Goal: Task Accomplishment & Management: Manage account settings

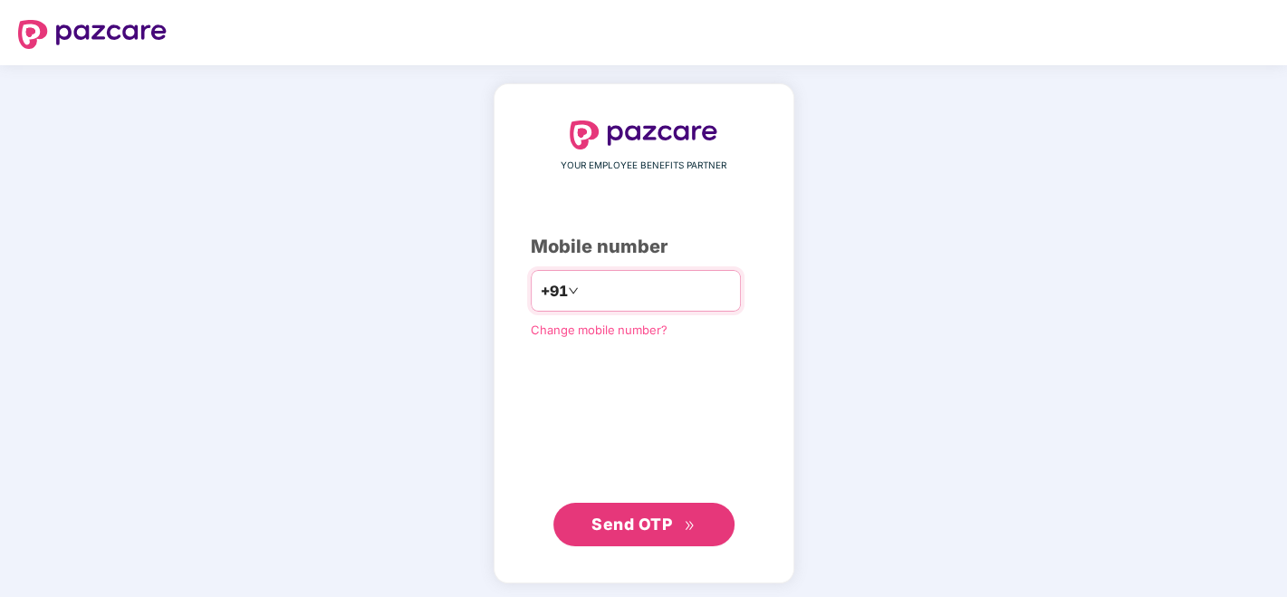
click at [583, 293] on input "*********" at bounding box center [657, 290] width 149 height 29
type input "**********"
click at [671, 527] on span "Send OTP" at bounding box center [632, 524] width 81 height 19
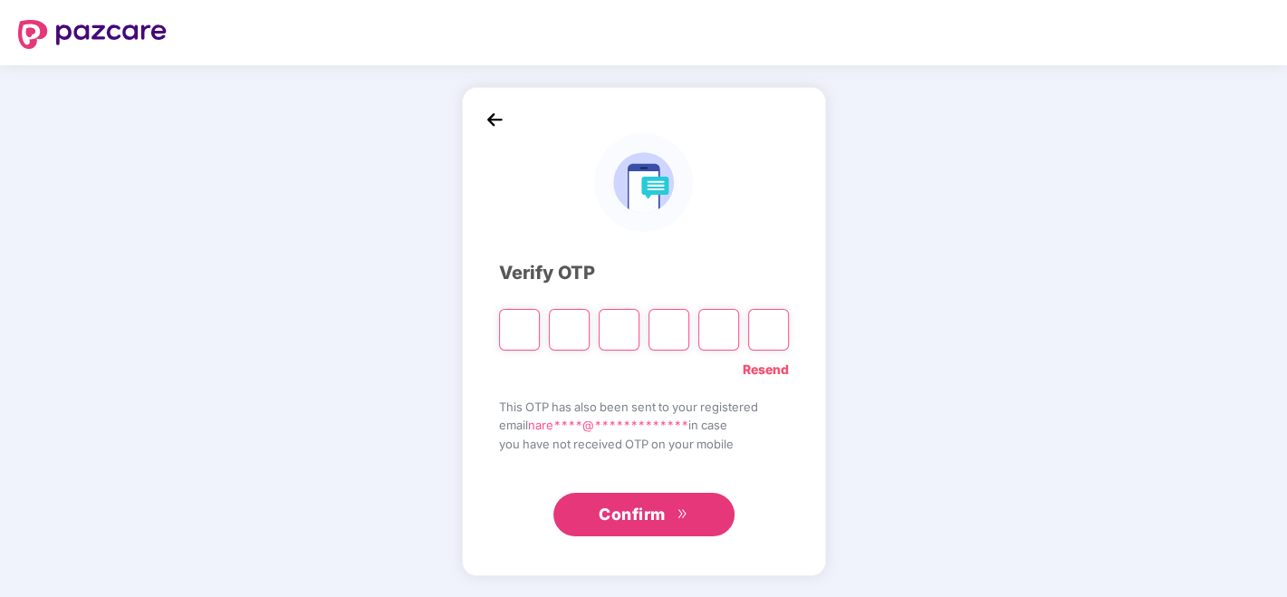
type input "*"
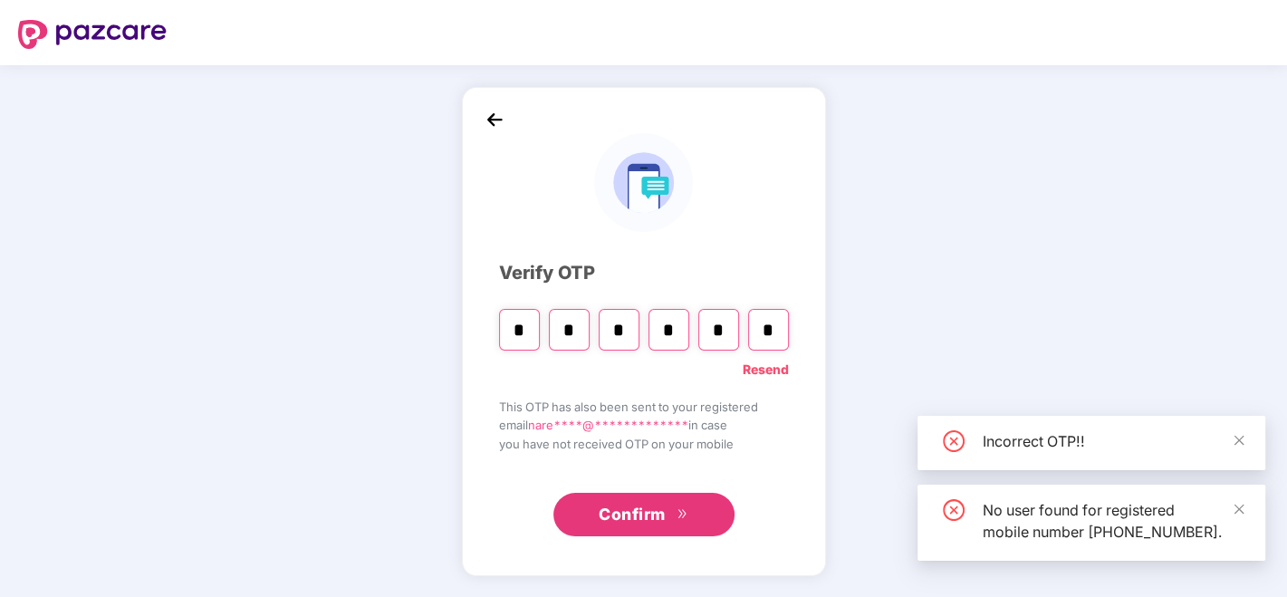
type input "*"
click at [670, 526] on button "Confirm" at bounding box center [644, 514] width 181 height 43
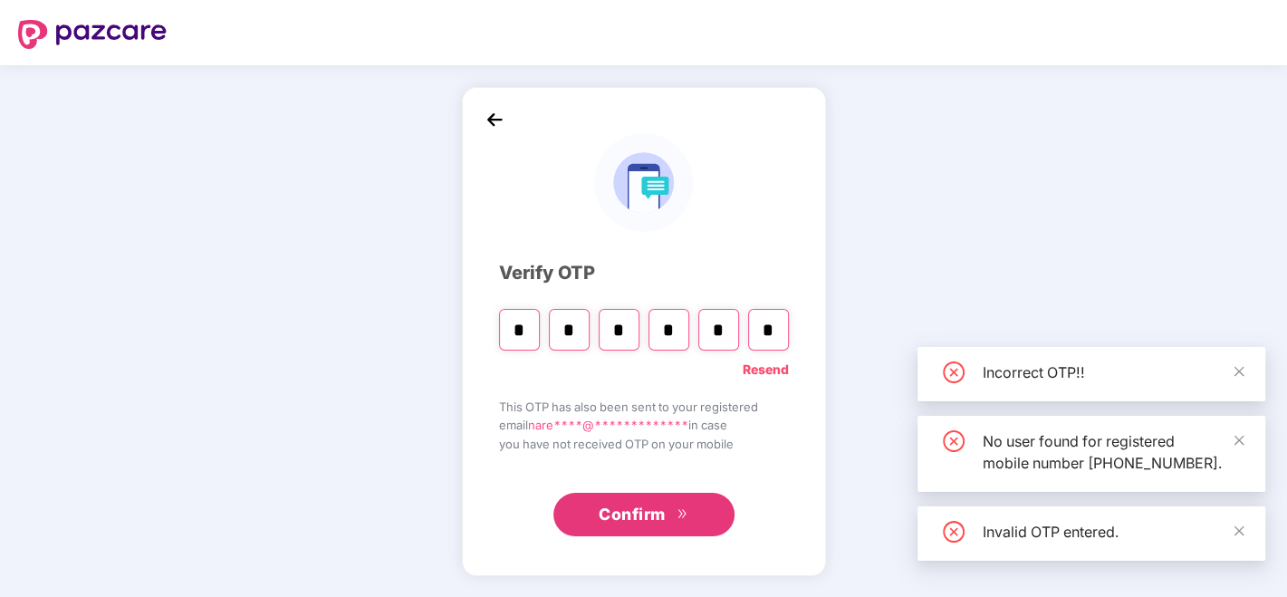
click at [670, 526] on button "Confirm" at bounding box center [644, 514] width 181 height 43
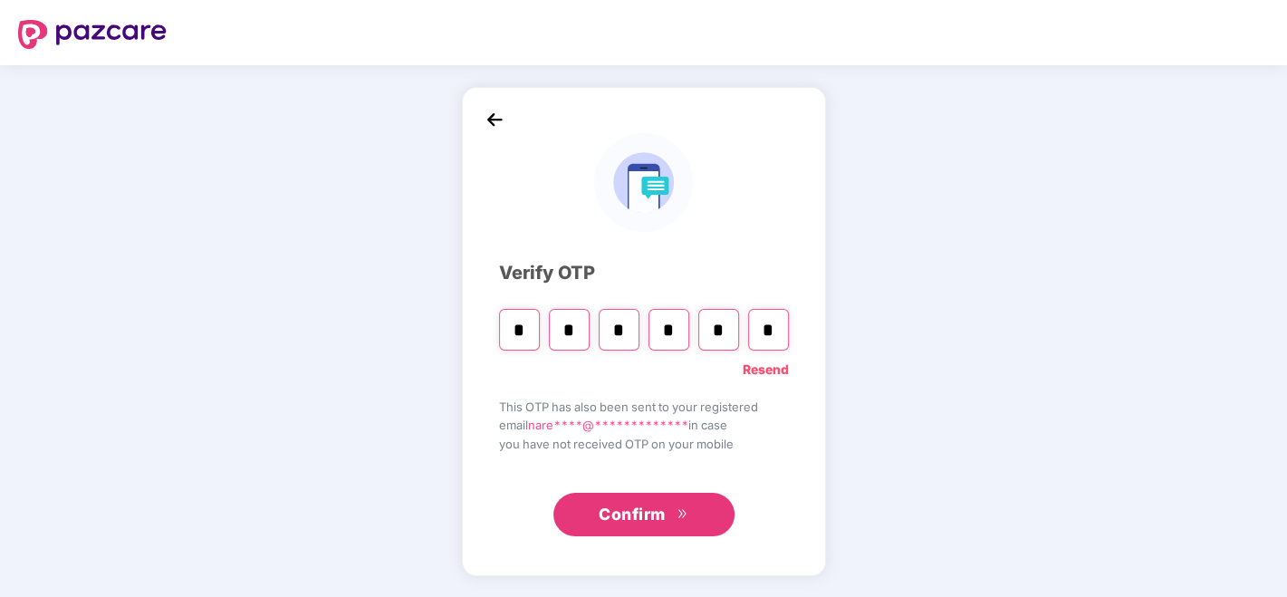
click at [577, 325] on input "*" at bounding box center [569, 330] width 41 height 42
type input "*"
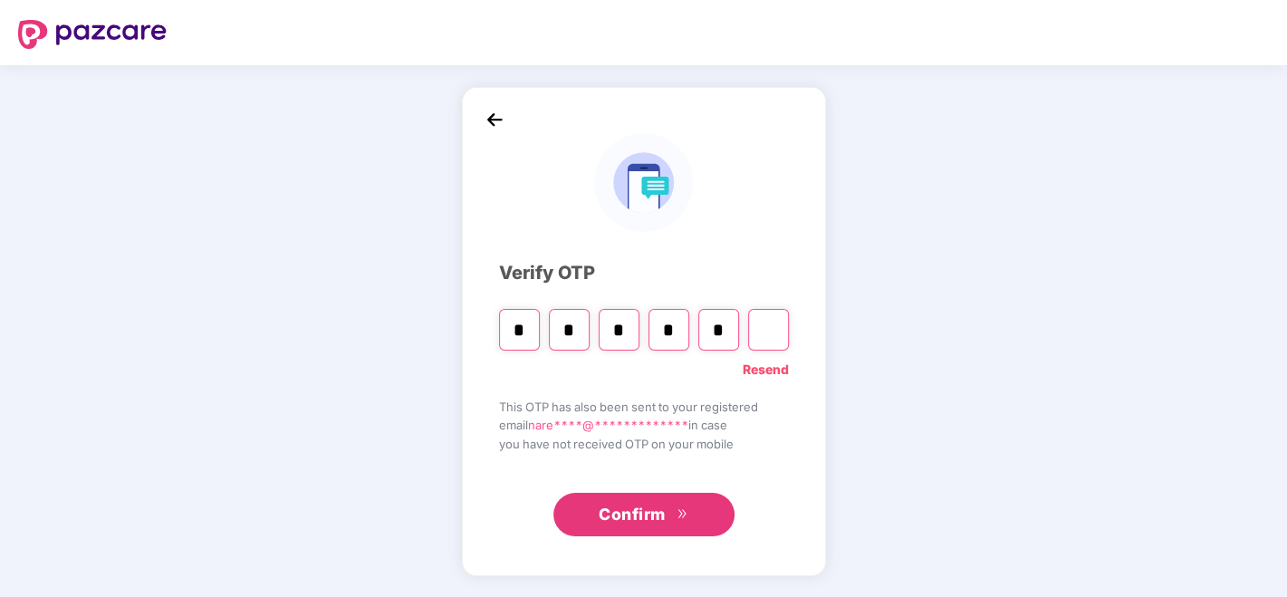
type input "*"
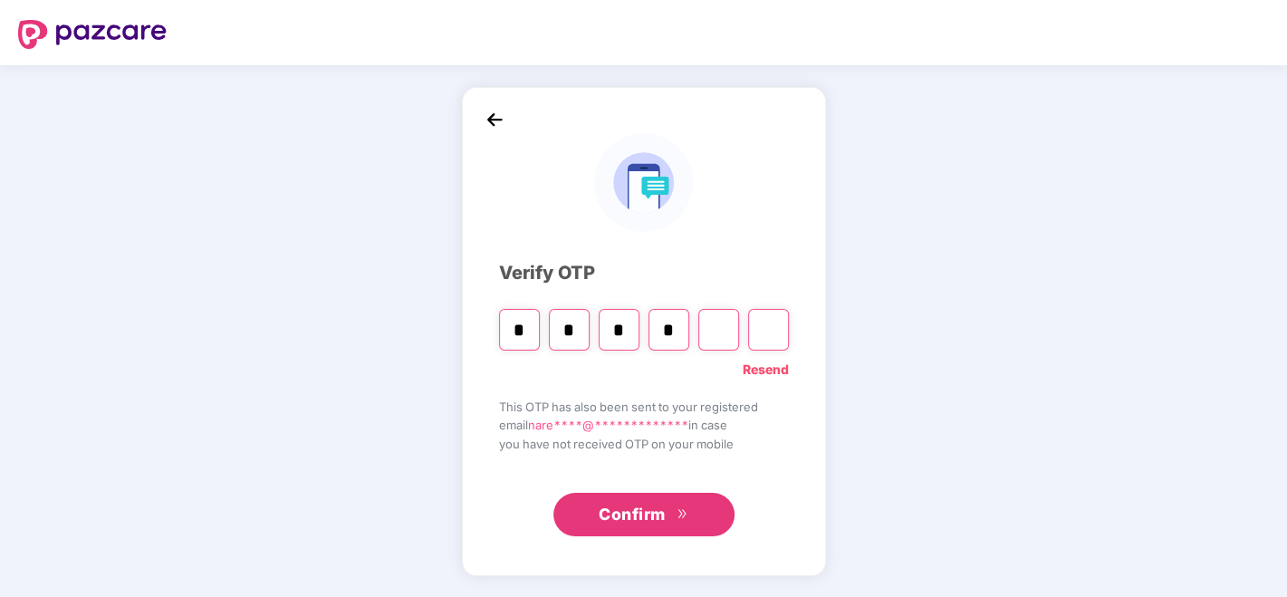
type input "*"
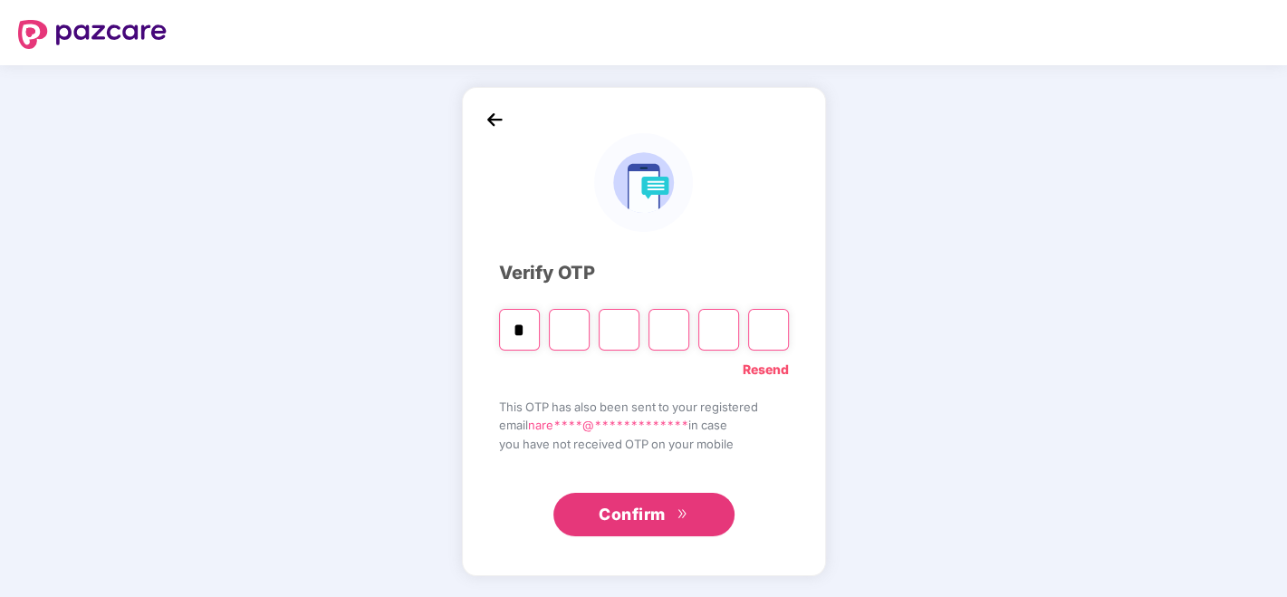
type input "*"
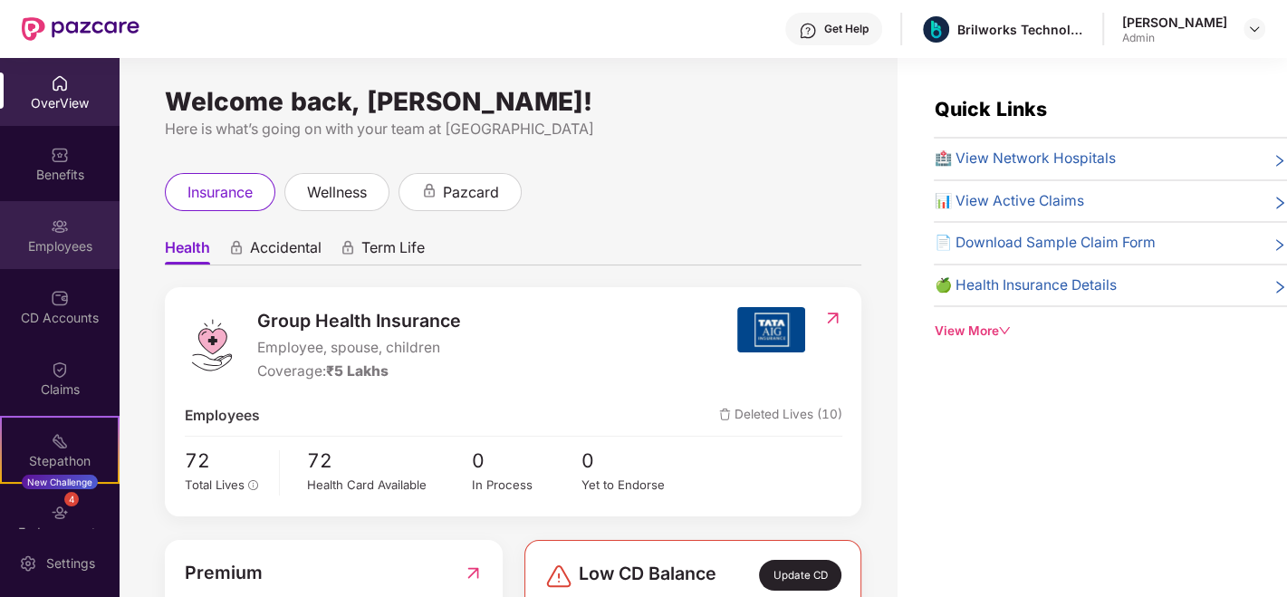
click at [69, 247] on div "Employees" at bounding box center [60, 246] width 120 height 18
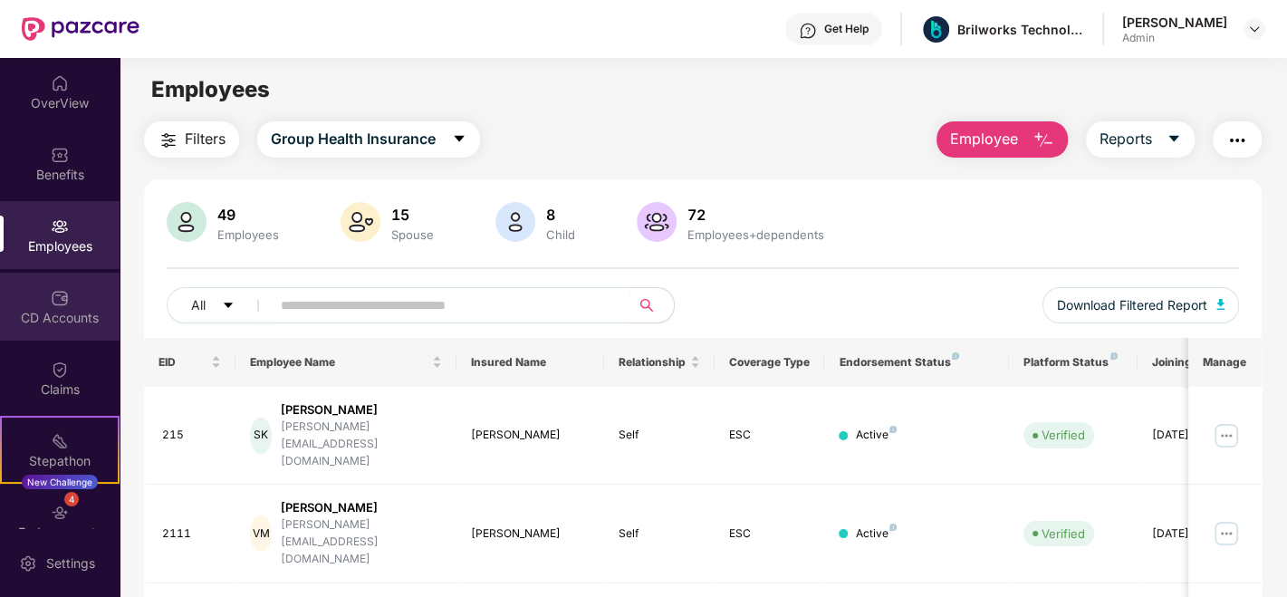
scroll to position [101, 0]
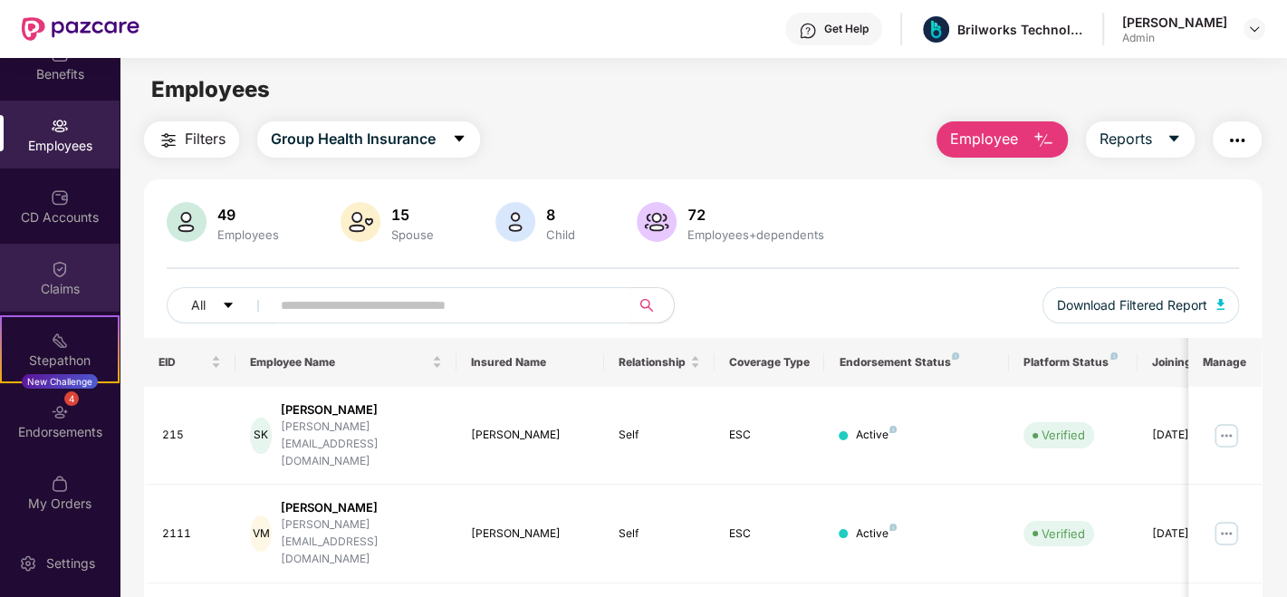
click at [62, 280] on div "Claims" at bounding box center [60, 289] width 120 height 18
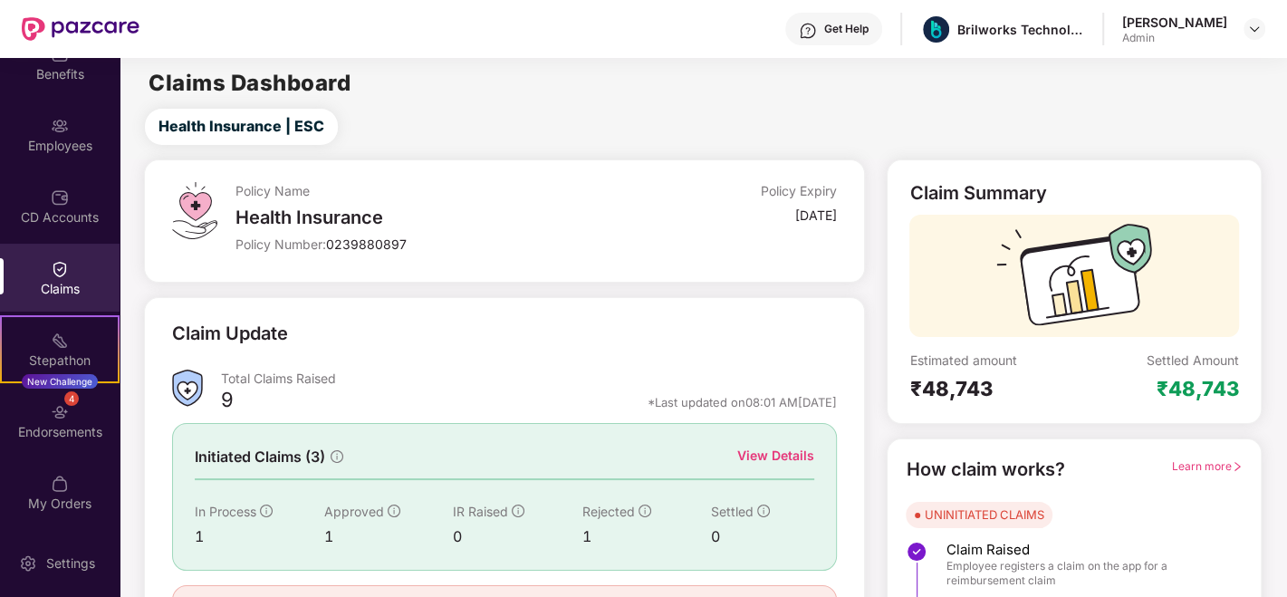
scroll to position [111, 0]
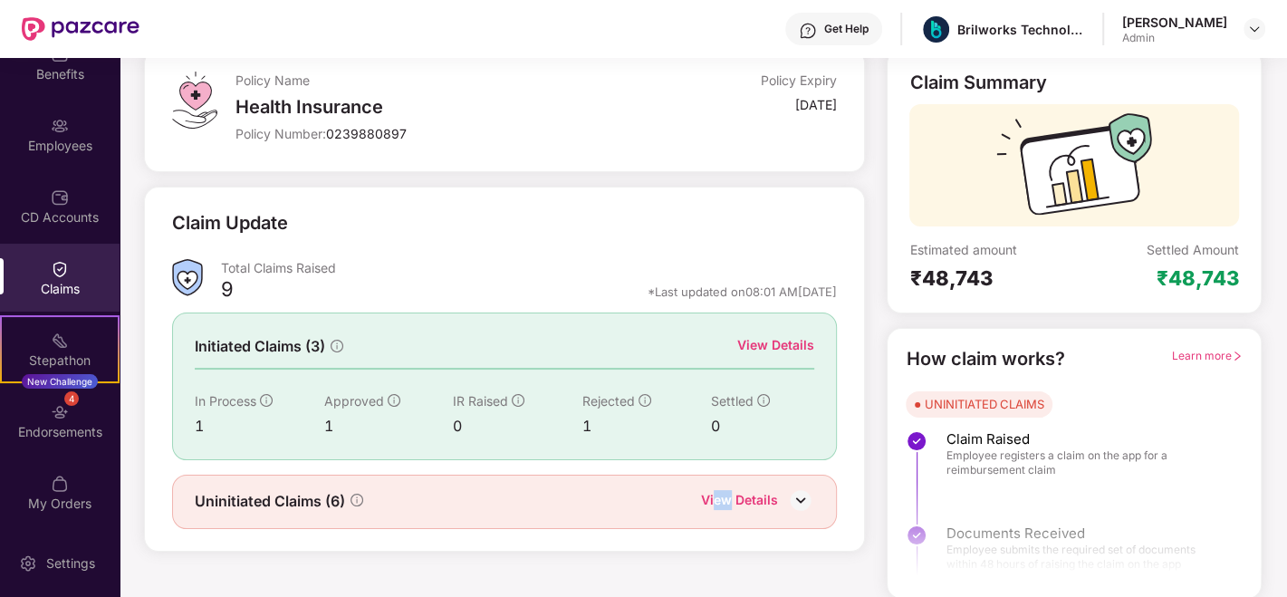
drag, startPoint x: 717, startPoint y: 463, endPoint x: 735, endPoint y: 497, distance: 38.1
click at [735, 497] on div "Claim Update Total Claims Raised 9 *Last updated on 08:01 AM, 26 Sep 2025 Initi…" at bounding box center [504, 369] width 665 height 320
click at [735, 497] on div "View Details" at bounding box center [739, 502] width 77 height 24
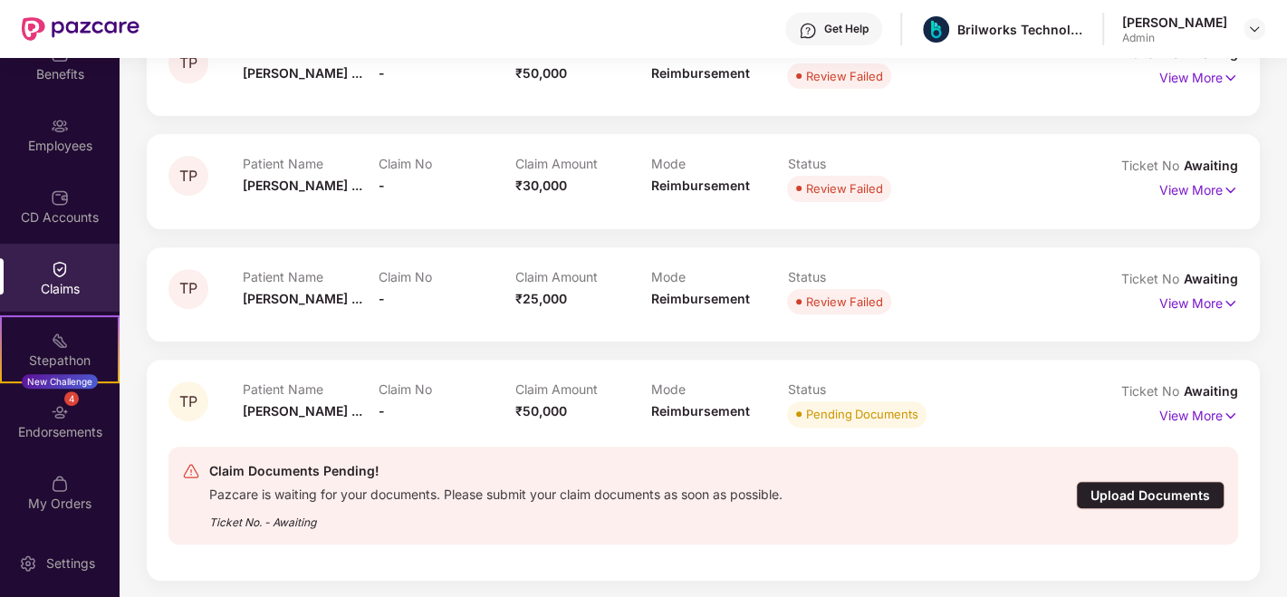
scroll to position [0, 0]
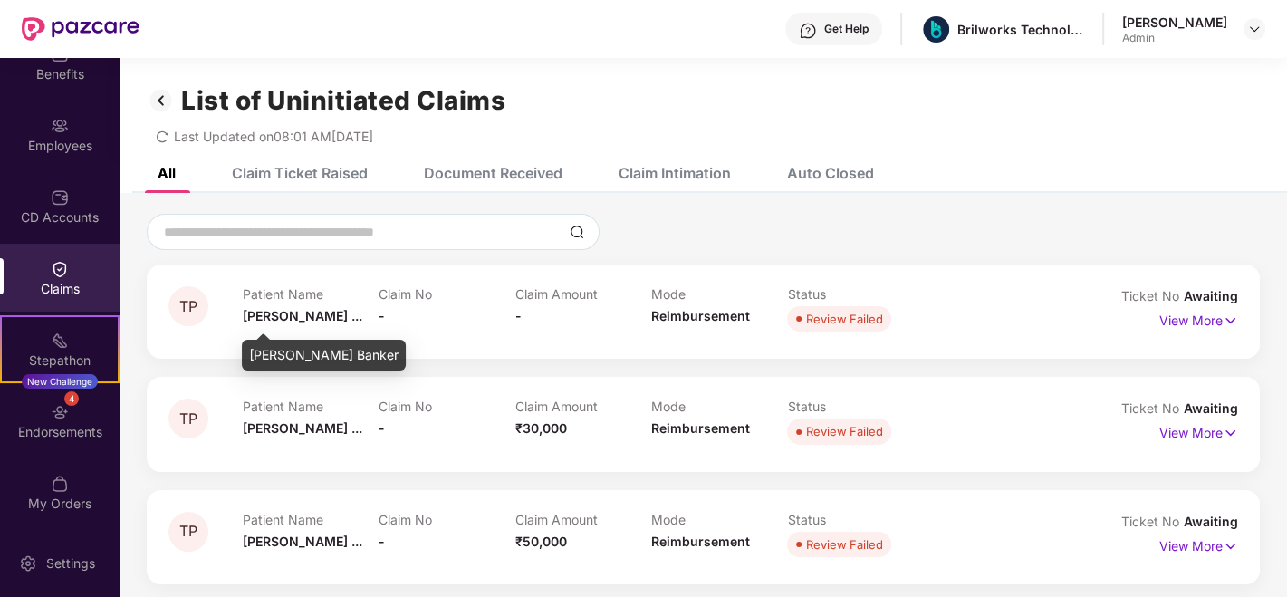
click at [279, 314] on span "Trupti Parth ..." at bounding box center [303, 315] width 120 height 15
click at [1196, 320] on p "View More" at bounding box center [1199, 318] width 79 height 24
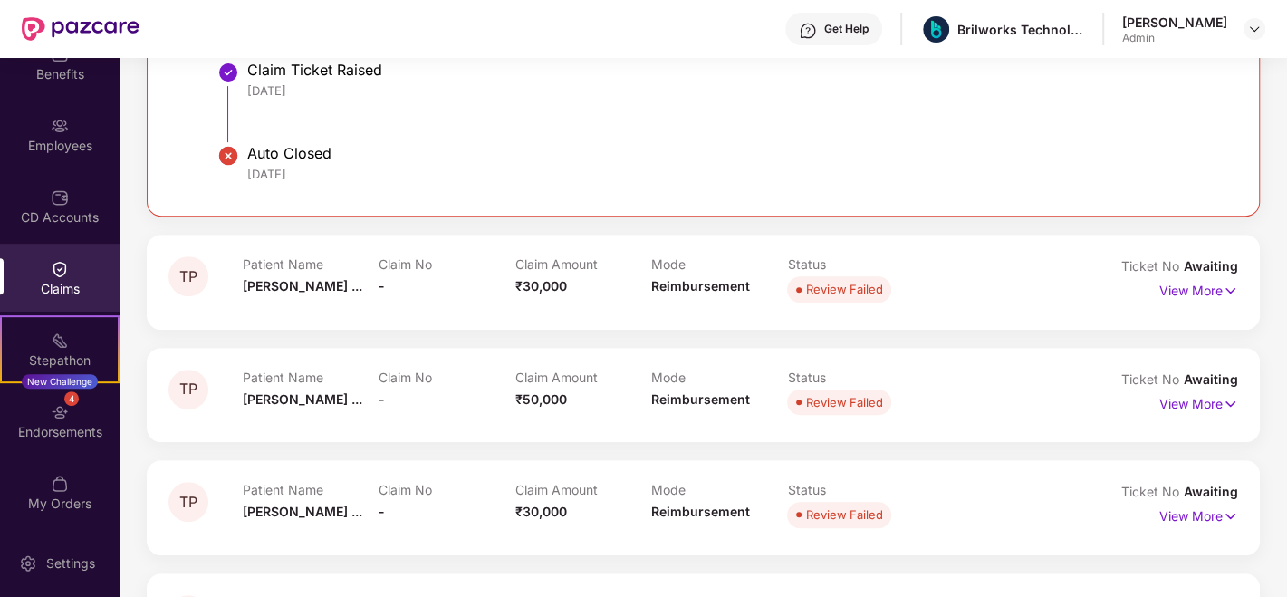
scroll to position [834, 0]
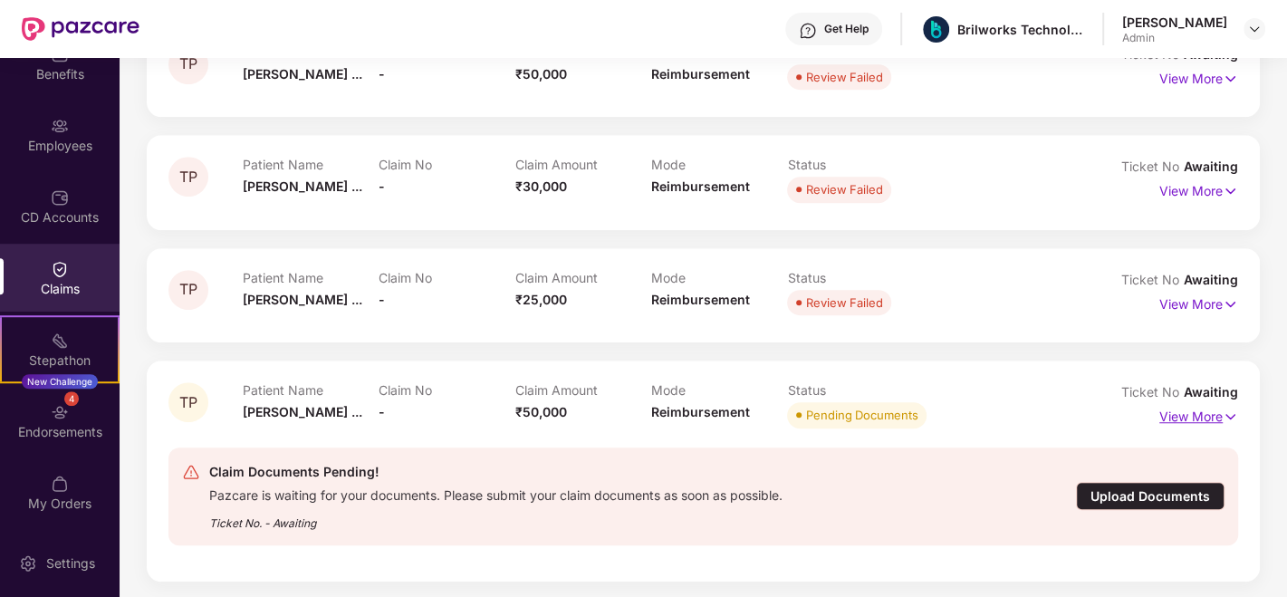
click at [1203, 409] on p "View More" at bounding box center [1199, 414] width 79 height 24
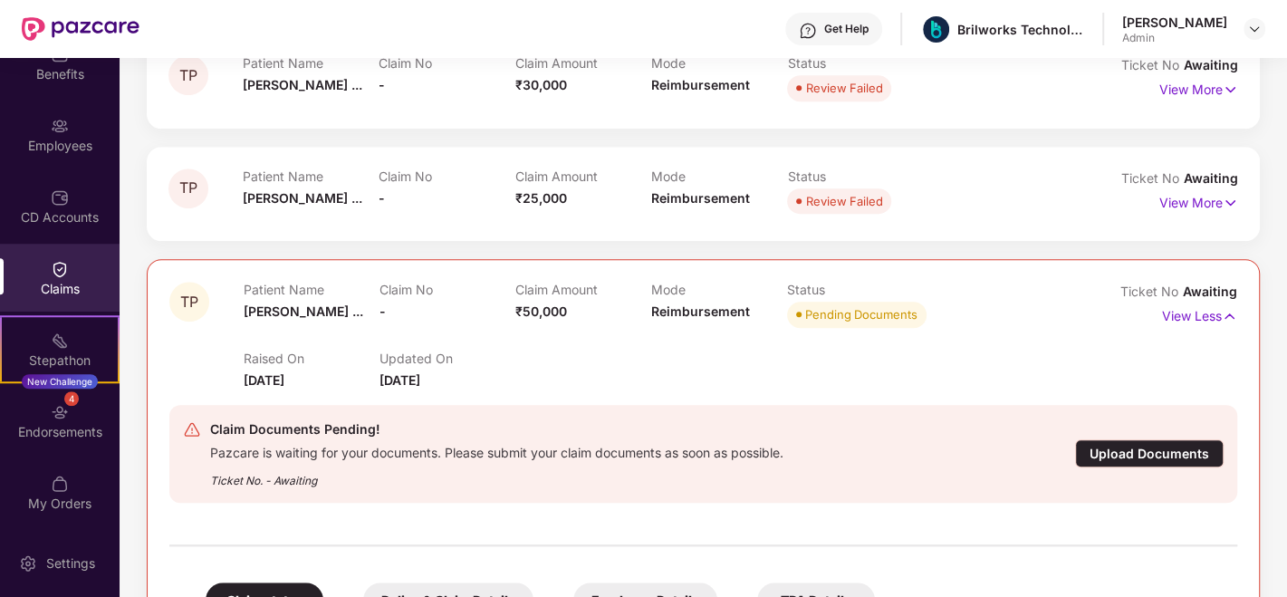
scroll to position [946, 0]
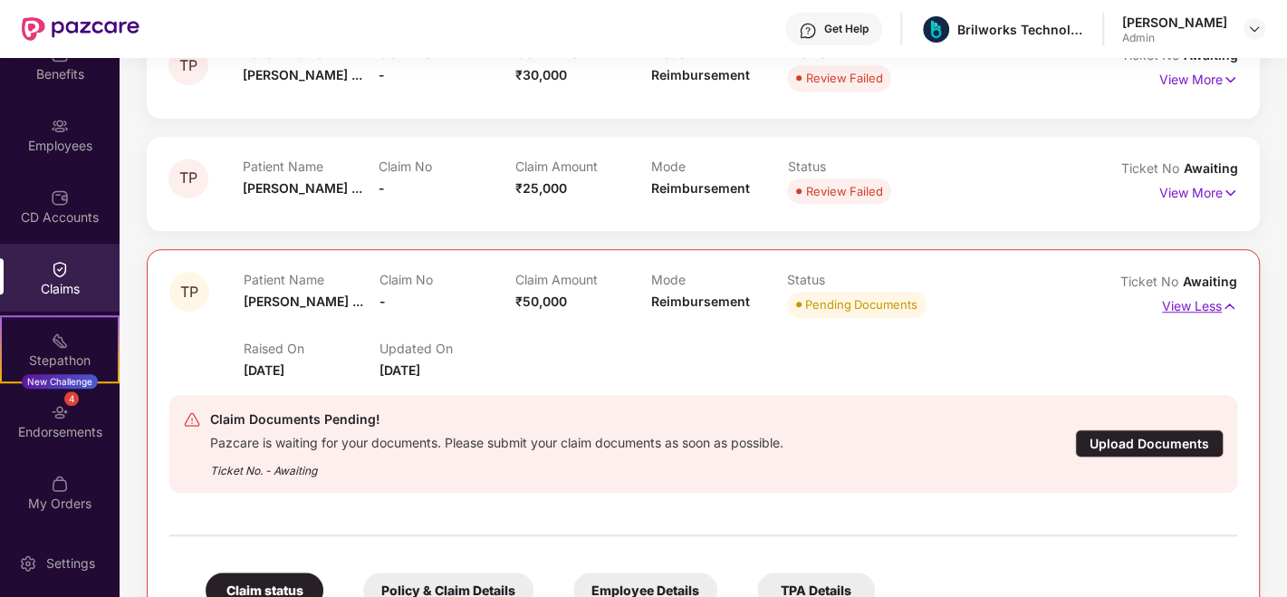
click at [1188, 309] on p "View Less" at bounding box center [1199, 304] width 75 height 24
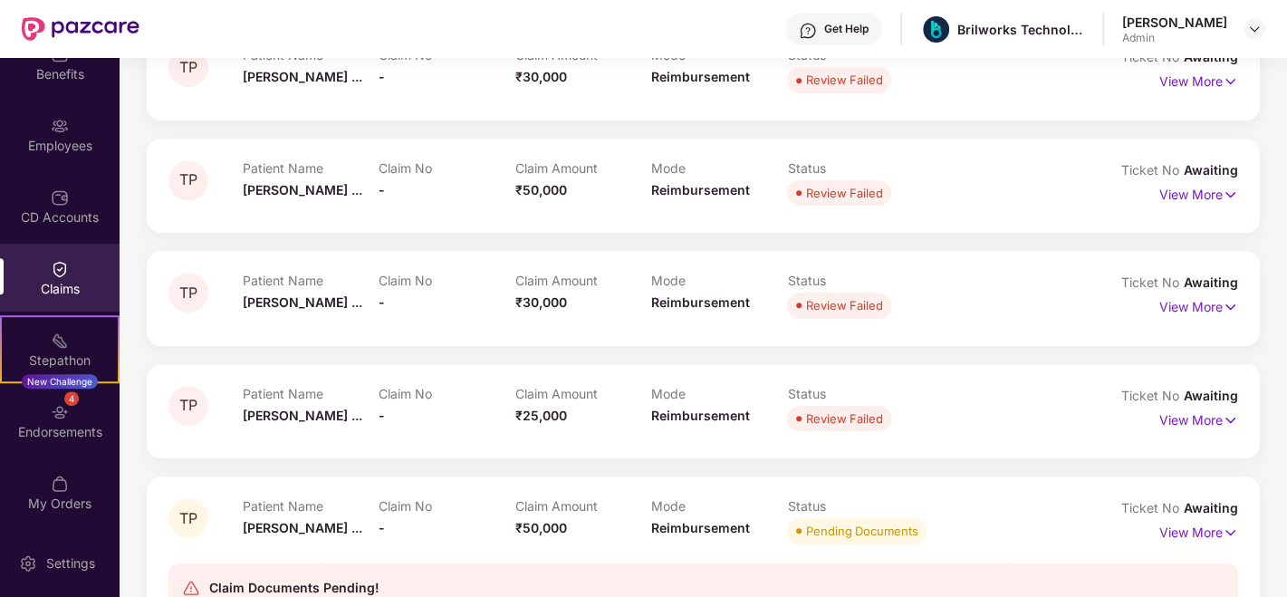
scroll to position [710, 0]
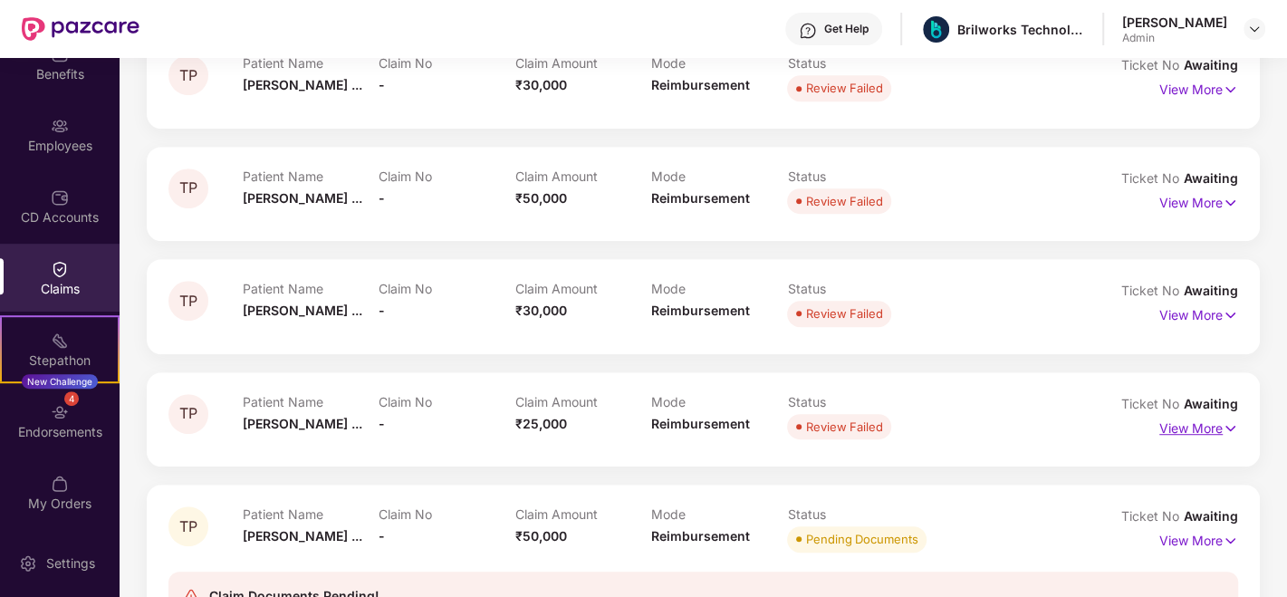
click at [1175, 433] on p "View More" at bounding box center [1199, 426] width 79 height 24
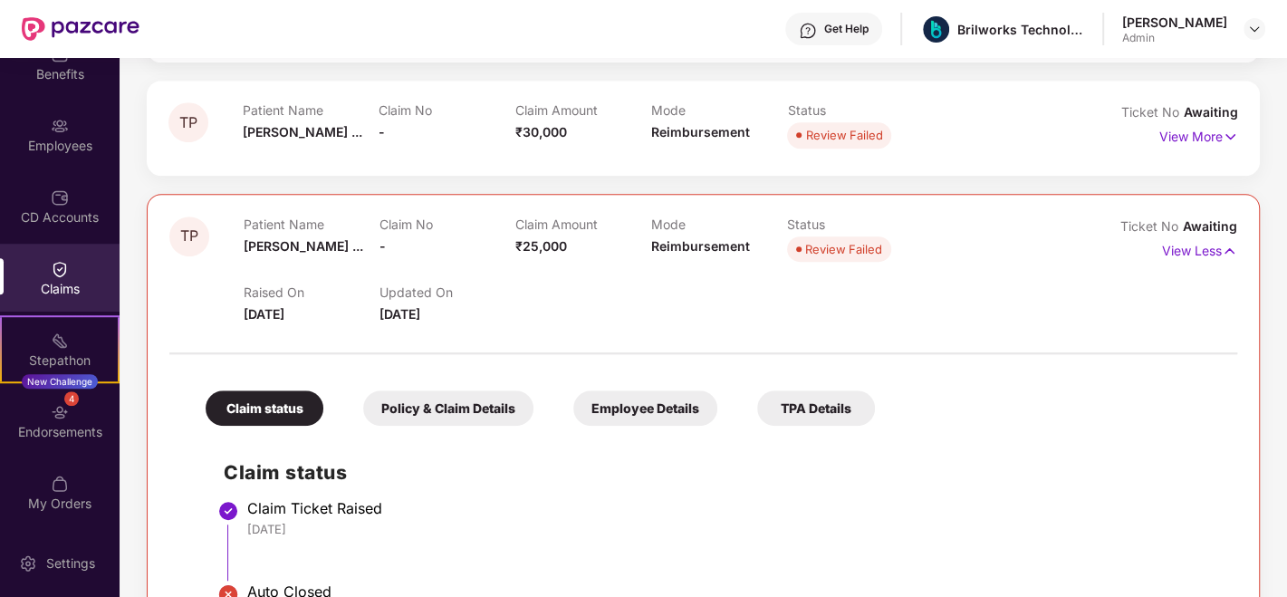
scroll to position [934, 0]
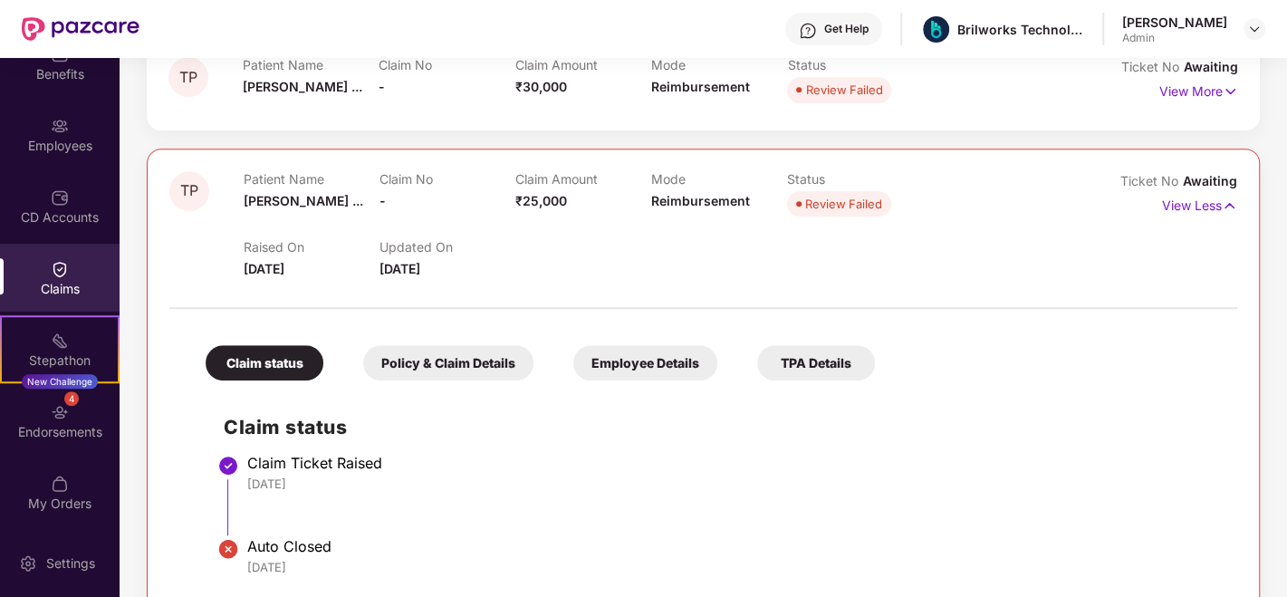
click at [461, 351] on div "Policy & Claim Details" at bounding box center [448, 362] width 170 height 35
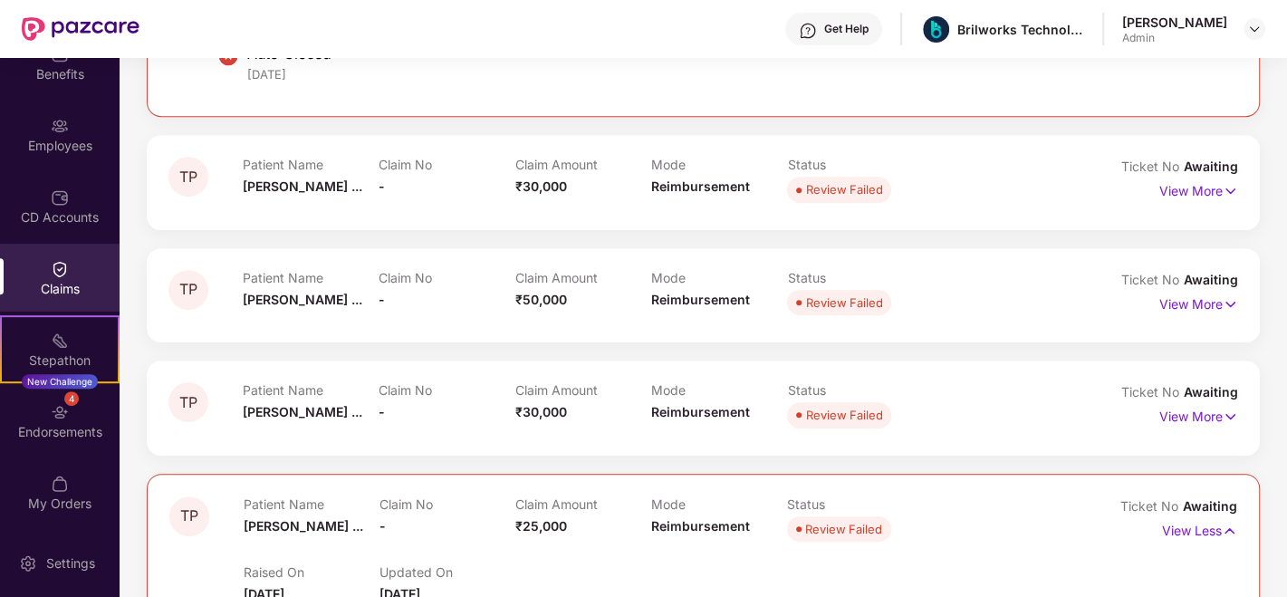
scroll to position [608, 0]
click at [1219, 412] on p "View More" at bounding box center [1199, 415] width 79 height 24
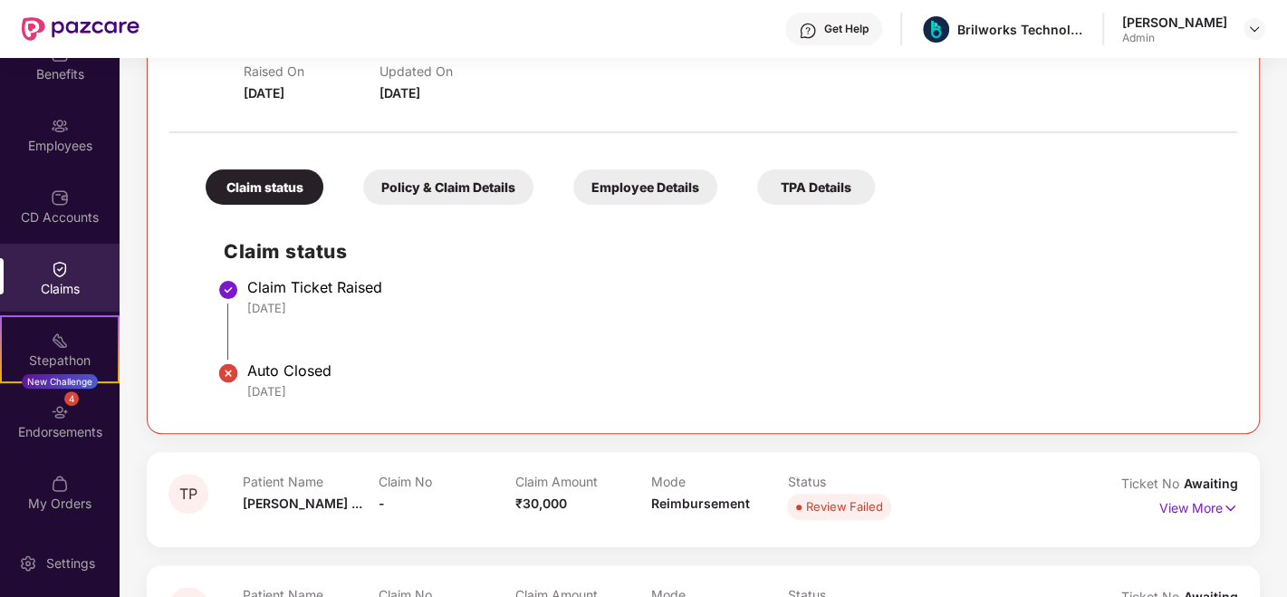
scroll to position [398, 0]
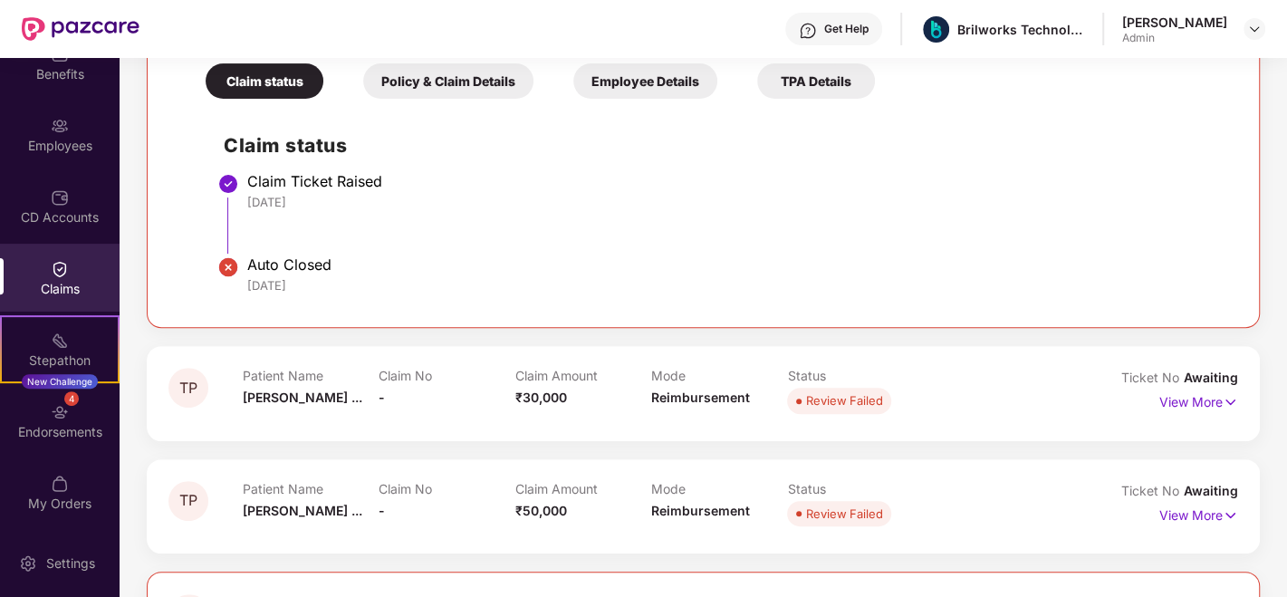
click at [1037, 391] on div "Patient Name Trupti Parth ... Claim No - Claim Amount ₹30,000 Mode Reimbursemen…" at bounding box center [651, 393] width 817 height 50
click at [1189, 403] on p "View More" at bounding box center [1199, 400] width 79 height 24
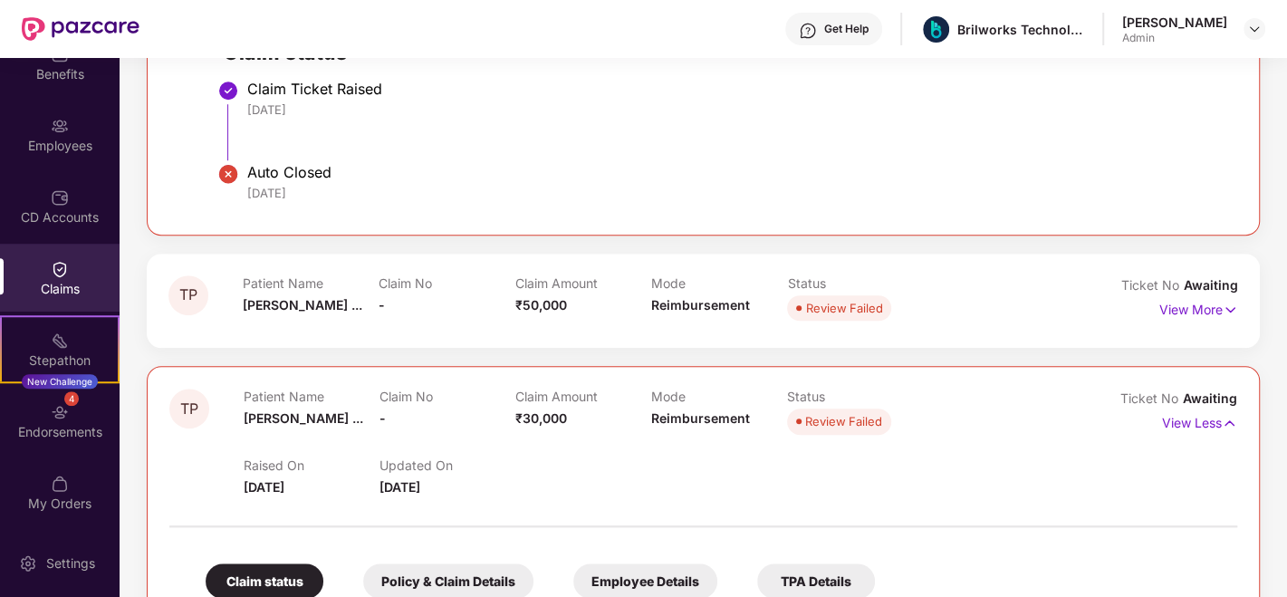
scroll to position [968, 0]
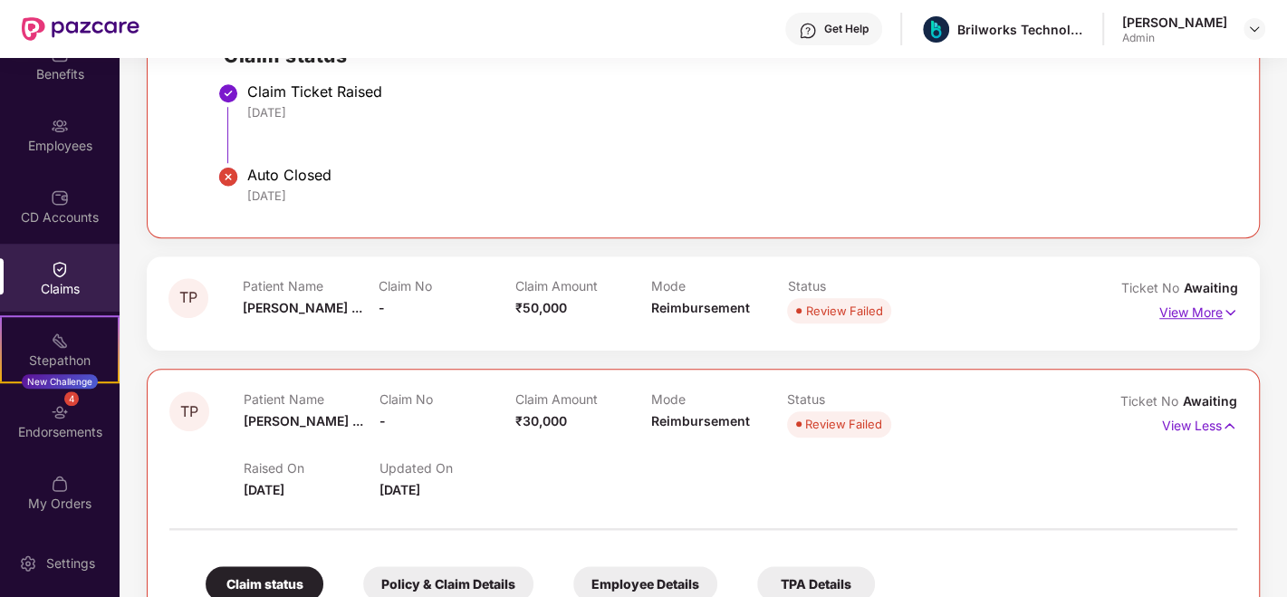
click at [1172, 305] on p "View More" at bounding box center [1199, 310] width 79 height 24
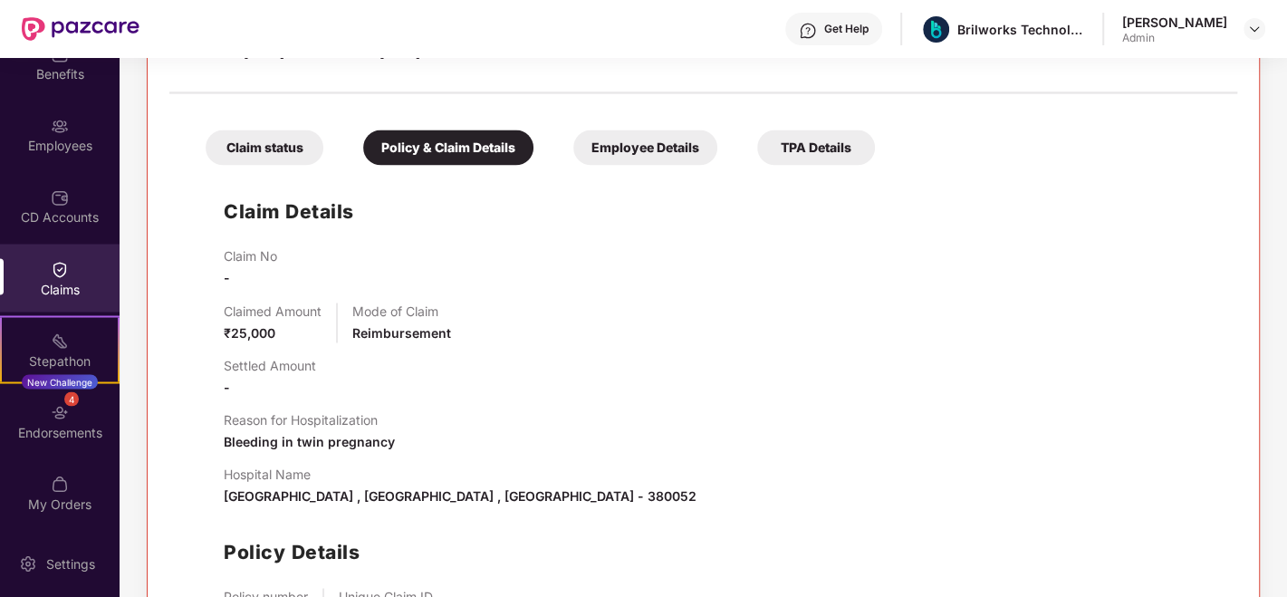
scroll to position [2252, 0]
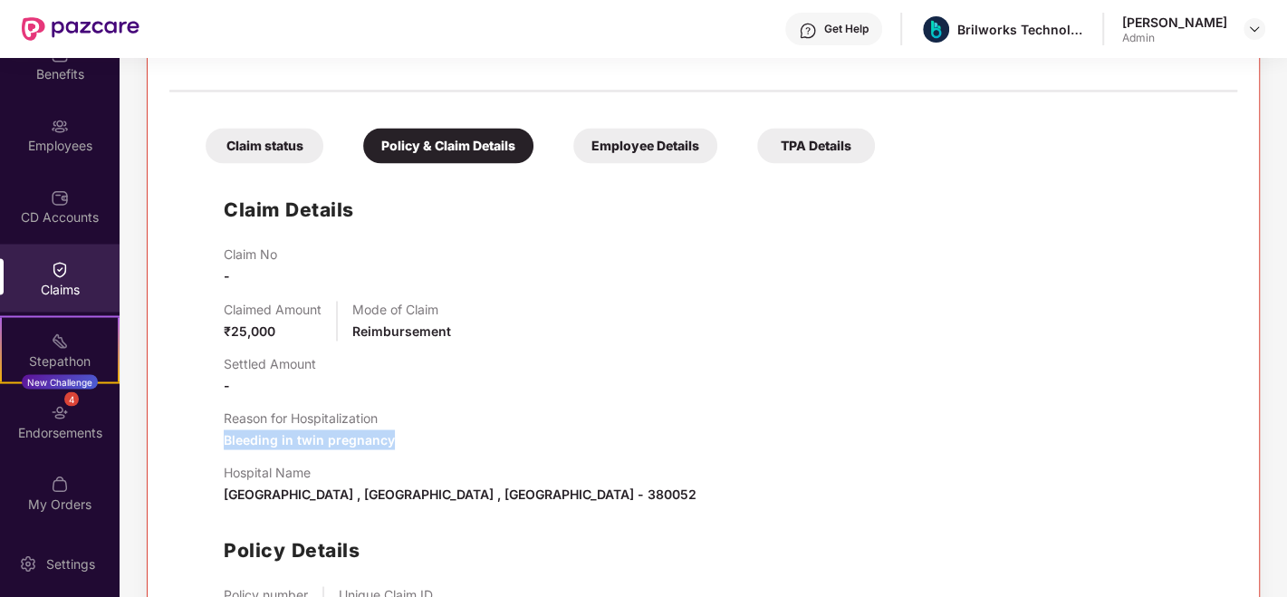
drag, startPoint x: 387, startPoint y: 429, endPoint x: 223, endPoint y: 432, distance: 164.0
click at [224, 432] on span "Bleeding in twin pregnancy" at bounding box center [309, 438] width 171 height 15
drag, startPoint x: 400, startPoint y: 429, endPoint x: 227, endPoint y: 429, distance: 174.0
click at [227, 429] on div "Reason for Hospitalization Bleeding in twin pregnancy" at bounding box center [722, 430] width 996 height 40
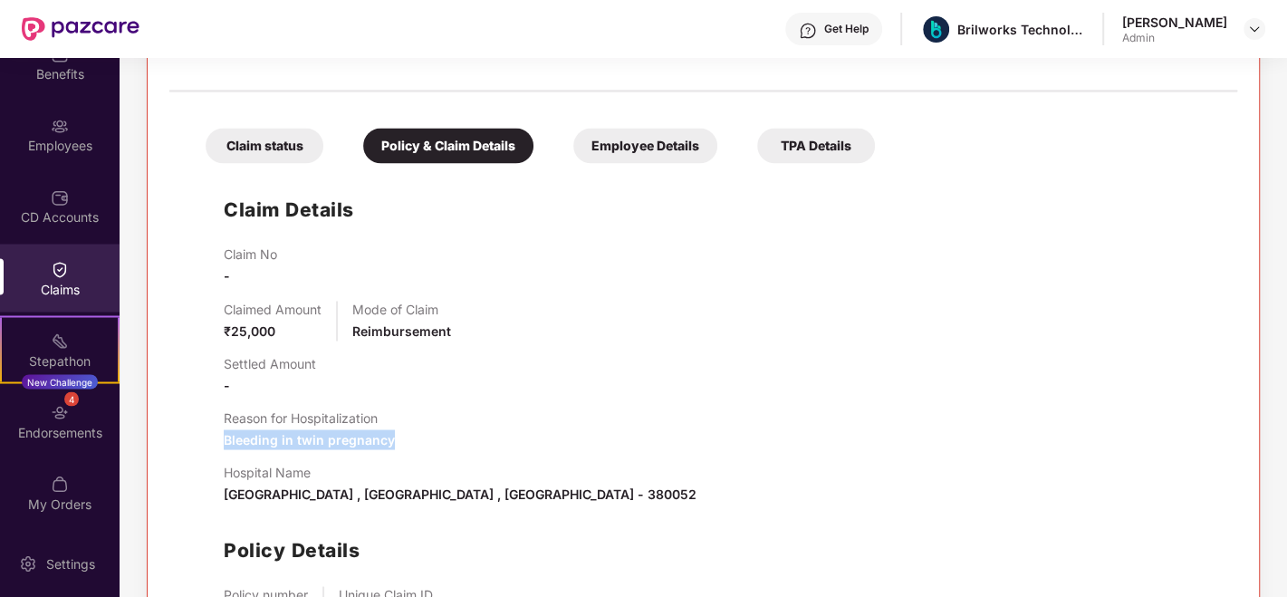
copy span "Bleeding in twin pregnancy"
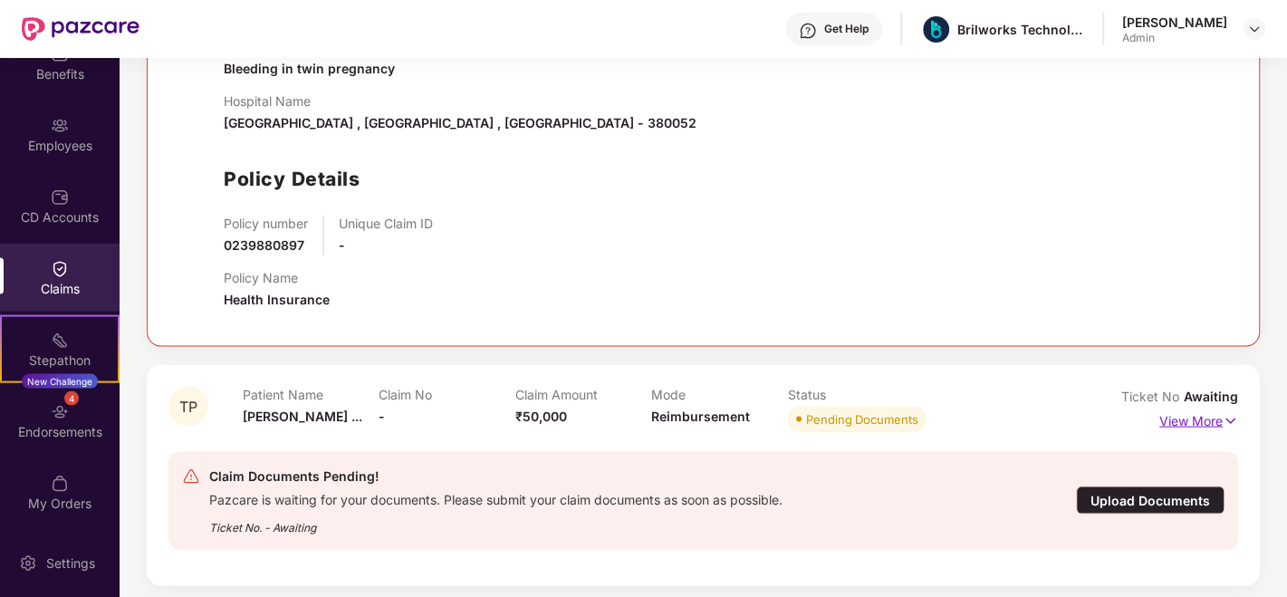
click at [1194, 418] on p "View More" at bounding box center [1199, 419] width 79 height 24
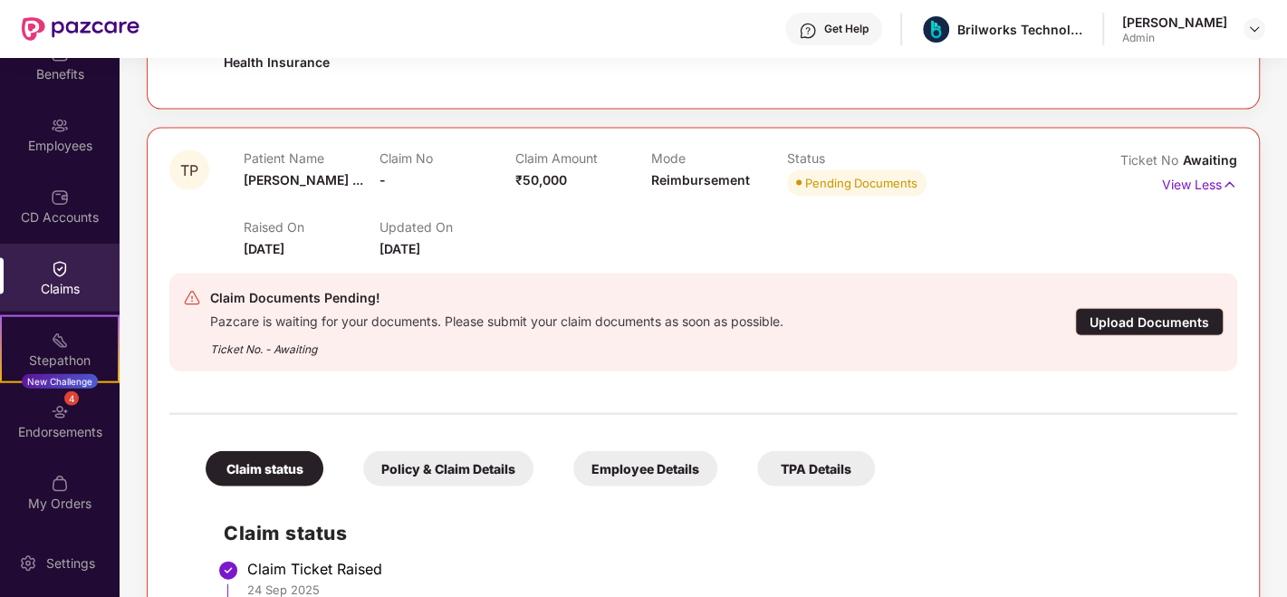
scroll to position [2989, 0]
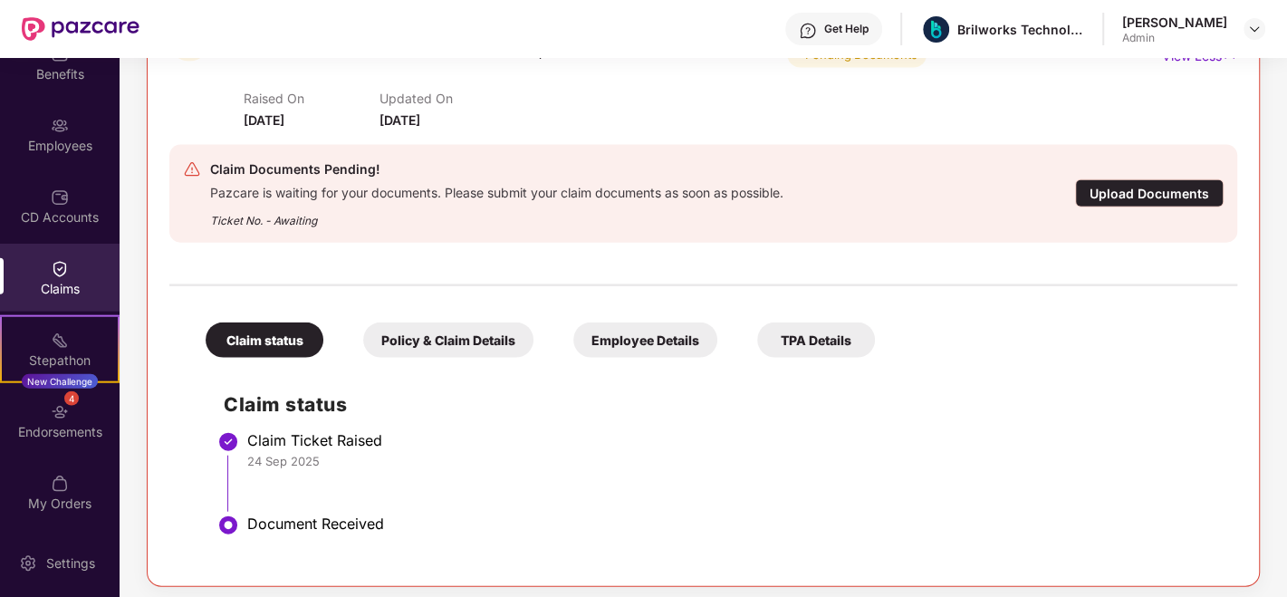
click at [451, 329] on div "Policy & Claim Details" at bounding box center [448, 340] width 170 height 35
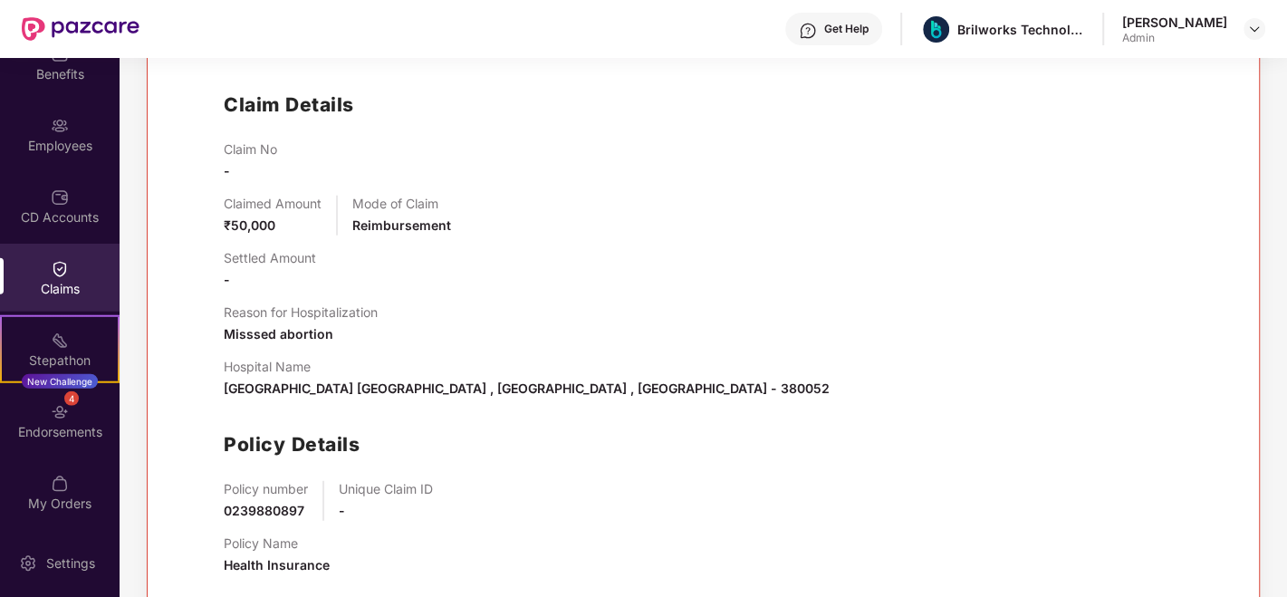
scroll to position [3314, 0]
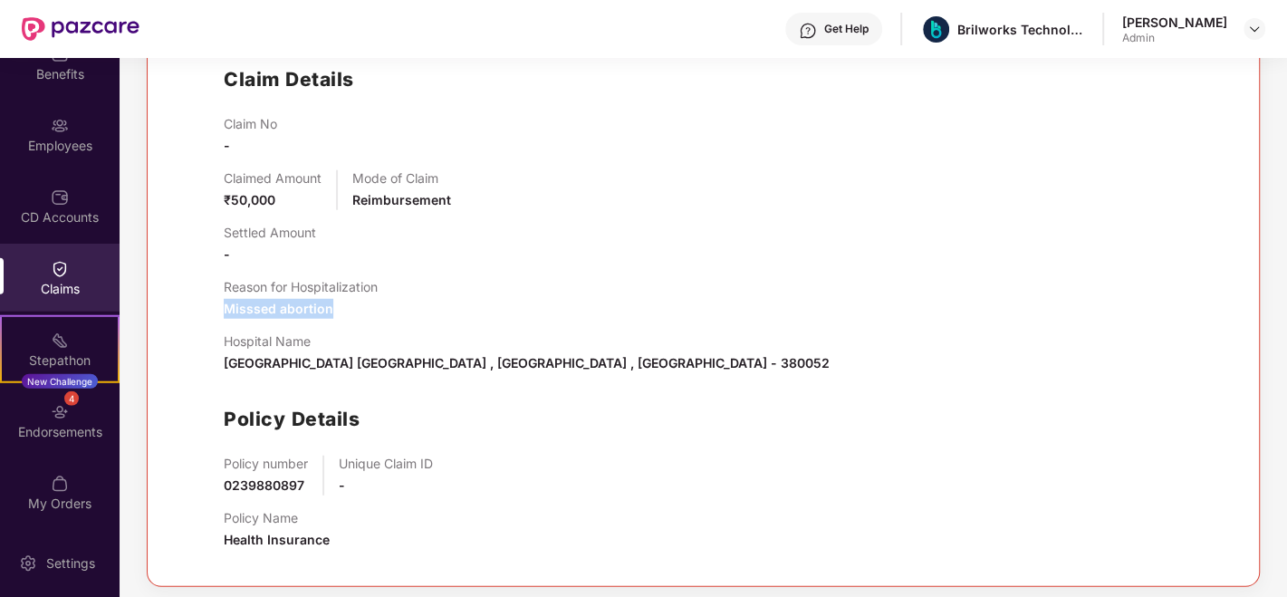
drag, startPoint x: 336, startPoint y: 301, endPoint x: 227, endPoint y: 303, distance: 108.7
click at [227, 303] on div "Reason for Hospitalization Misssed abortion" at bounding box center [301, 299] width 154 height 40
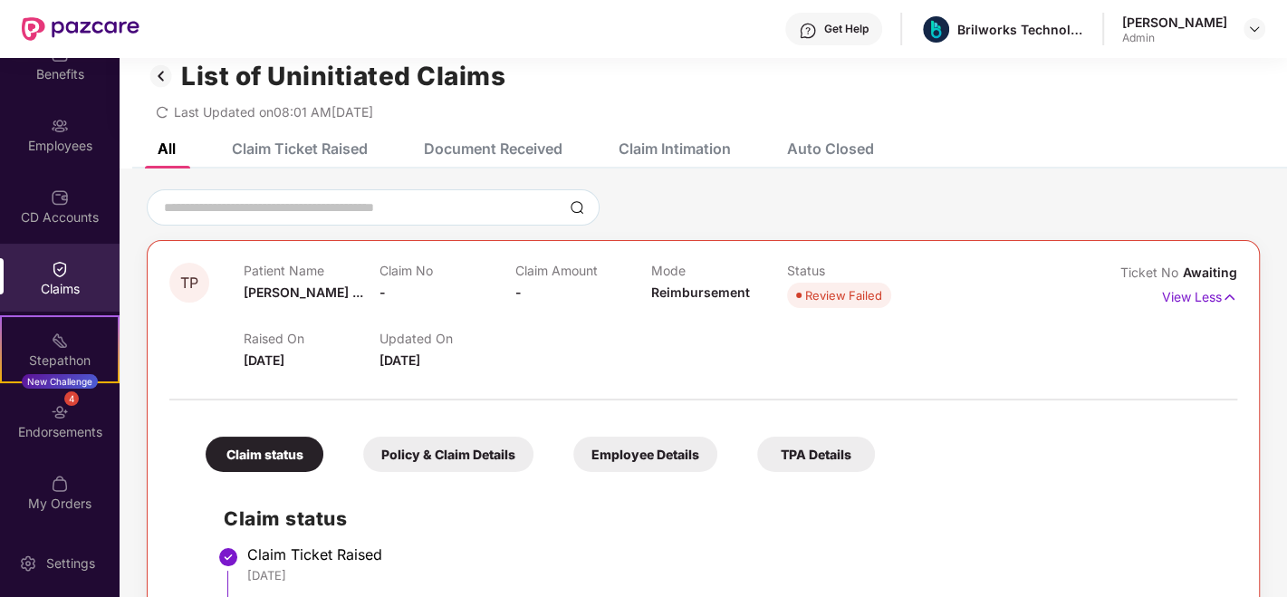
scroll to position [0, 0]
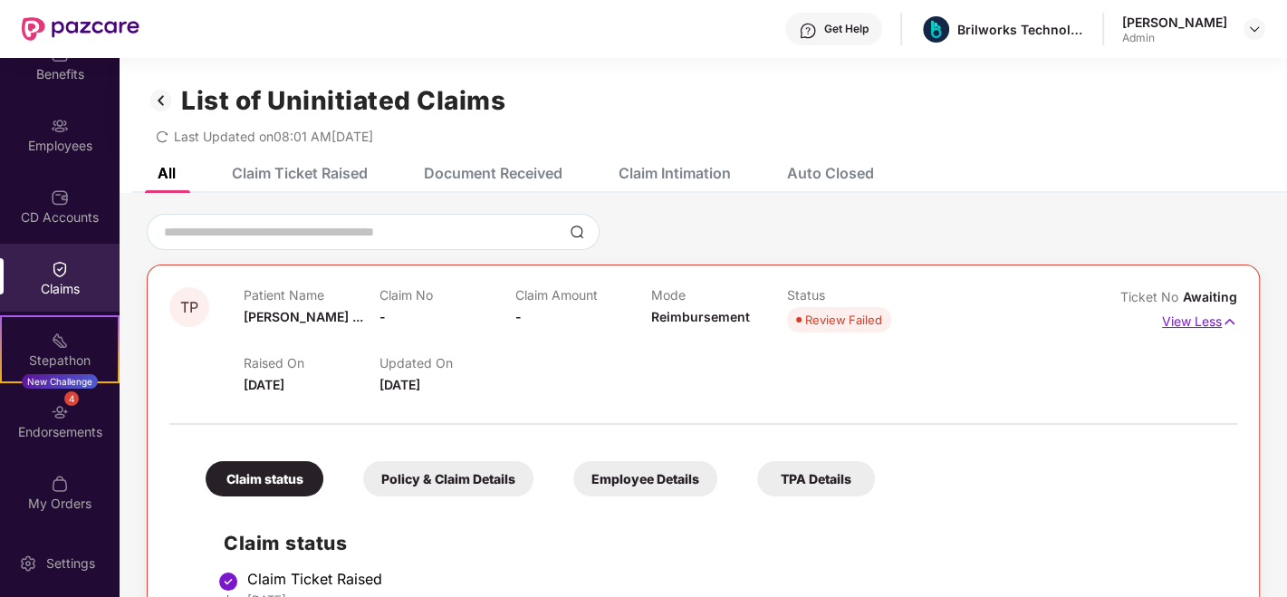
click at [1201, 325] on p "View Less" at bounding box center [1199, 319] width 75 height 24
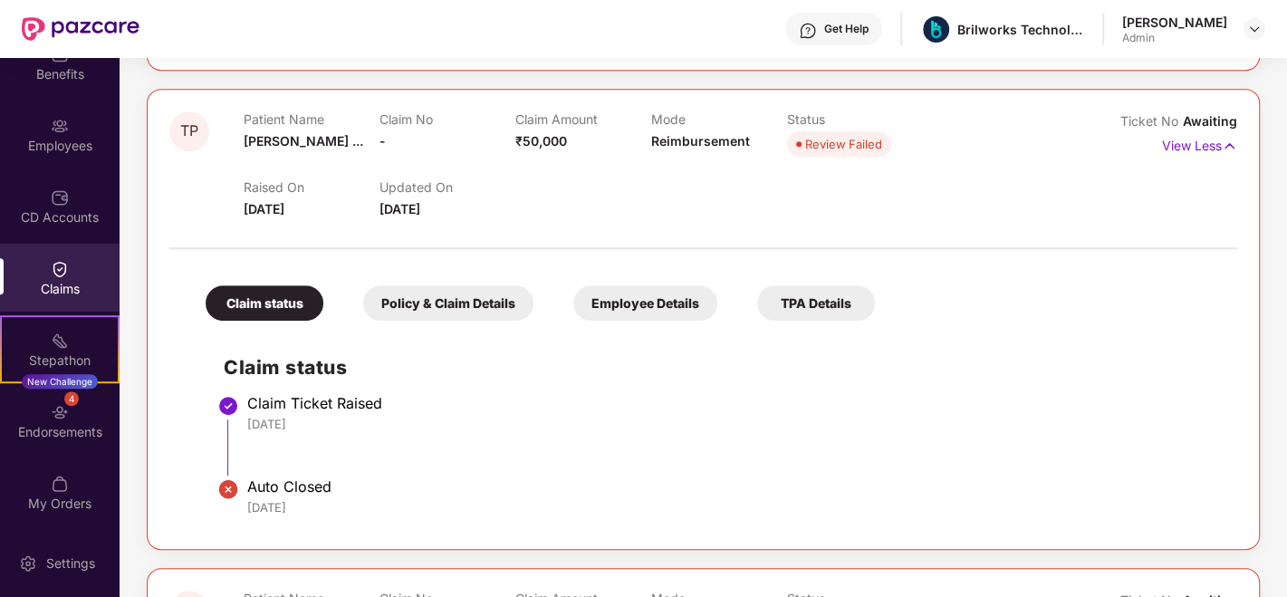
drag, startPoint x: 986, startPoint y: 434, endPoint x: 1026, endPoint y: 318, distance: 122.6
click at [1026, 318] on div "Claim status Policy & Claim Details Employee Details TPA Details Claim status C…" at bounding box center [703, 392] width 1068 height 269
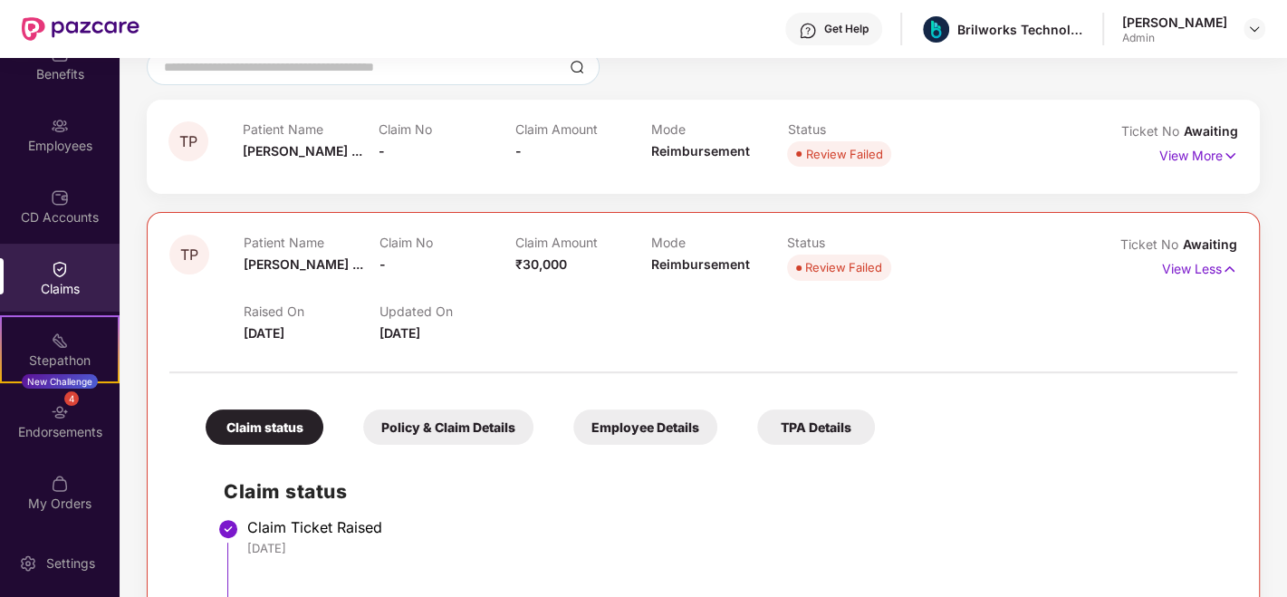
scroll to position [155, 0]
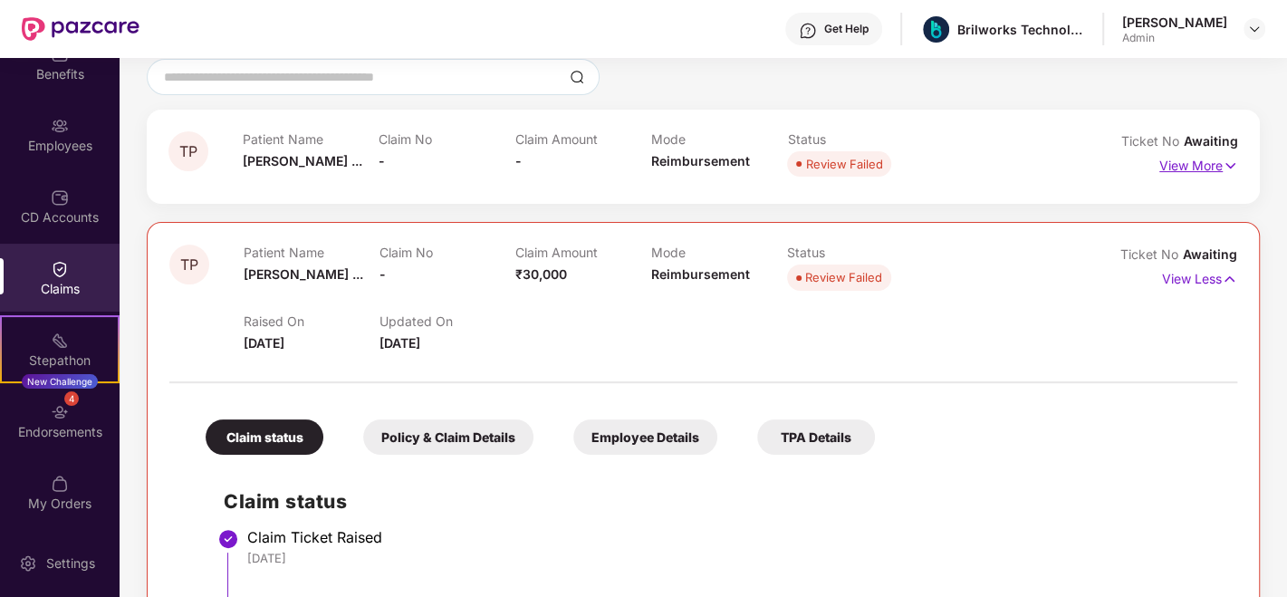
click at [1187, 170] on p "View More" at bounding box center [1199, 163] width 79 height 24
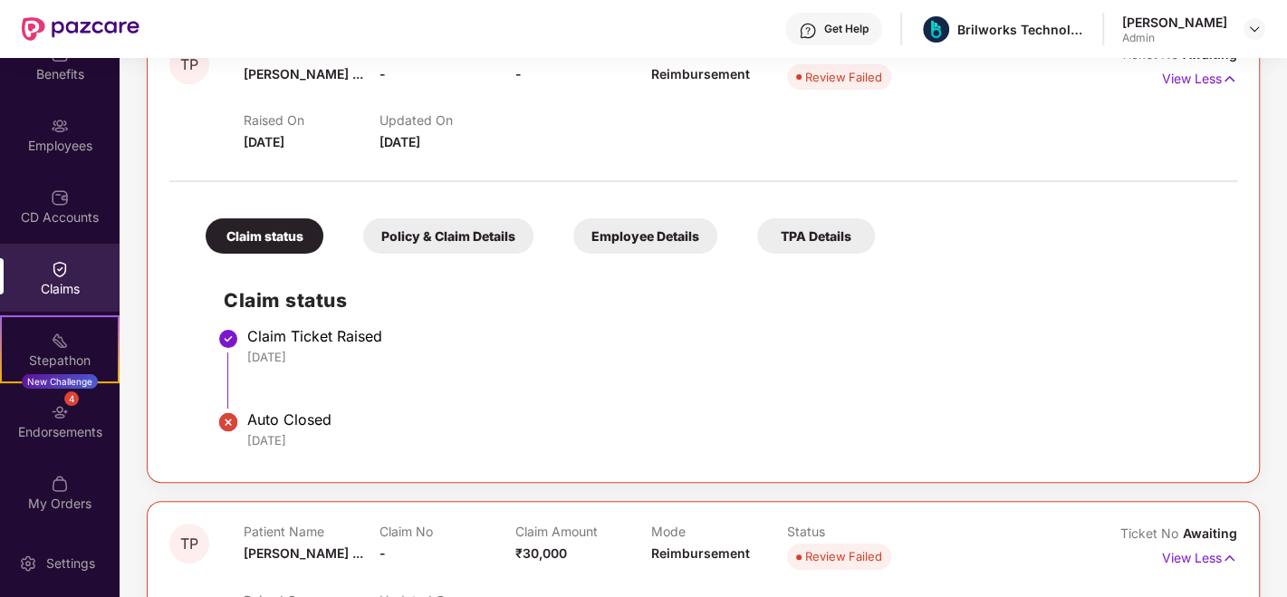
scroll to position [239, 0]
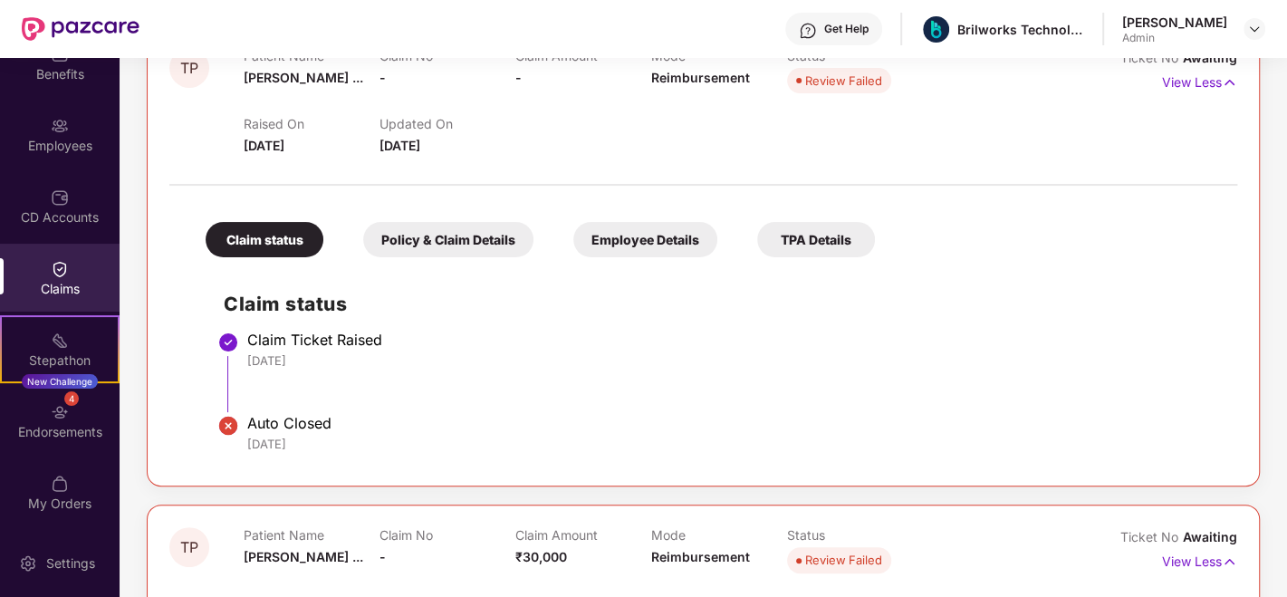
click at [474, 238] on div "Policy & Claim Details" at bounding box center [448, 239] width 170 height 35
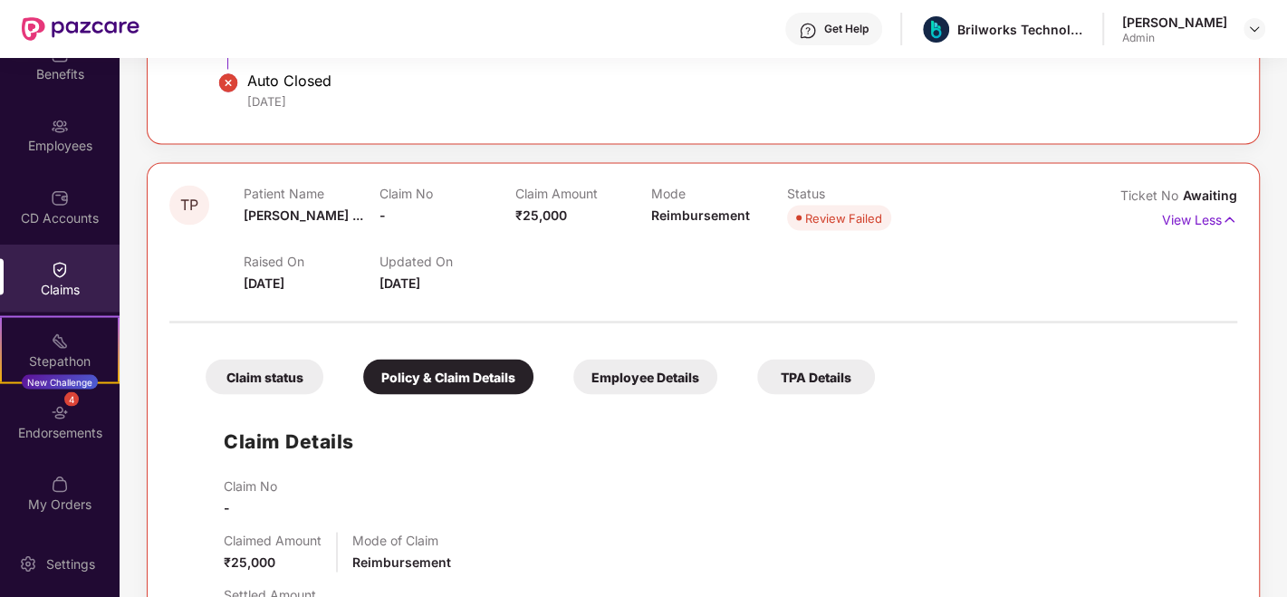
scroll to position [2319, 0]
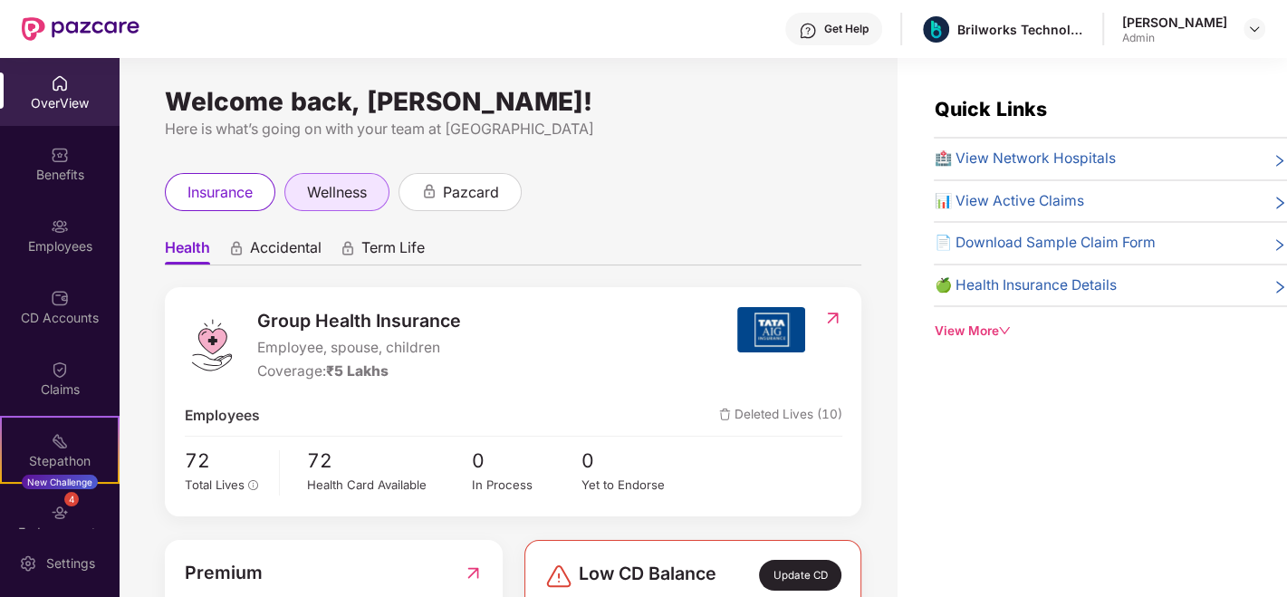
click at [310, 198] on span "wellness" at bounding box center [337, 192] width 60 height 23
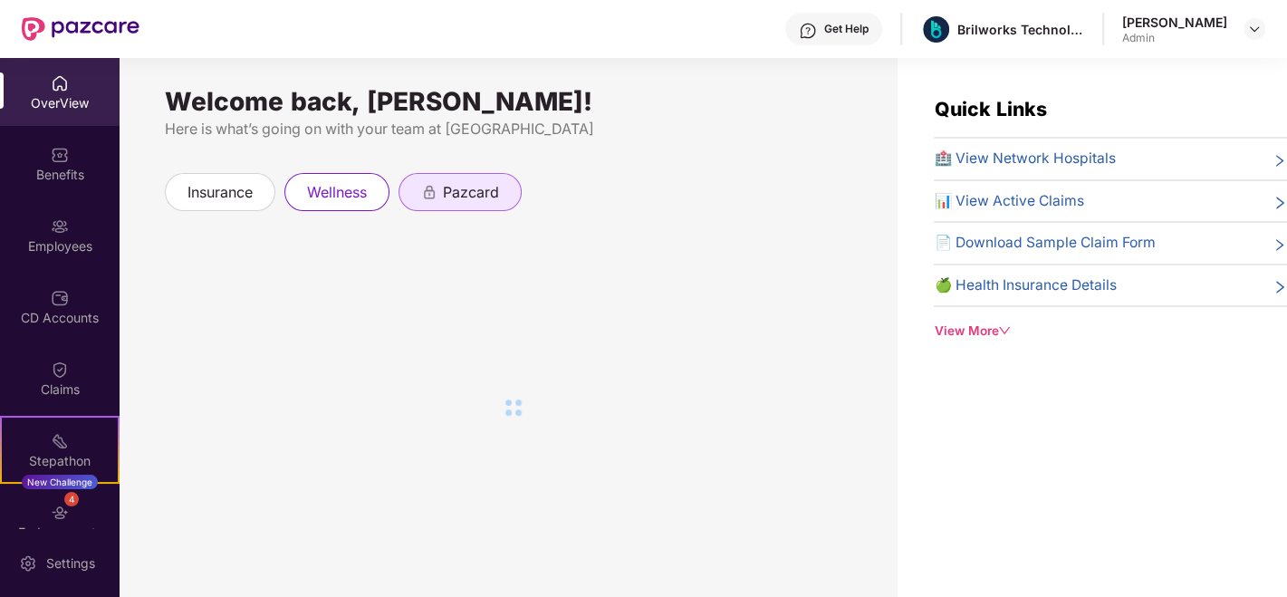
click at [471, 193] on span "pazcard" at bounding box center [471, 192] width 56 height 23
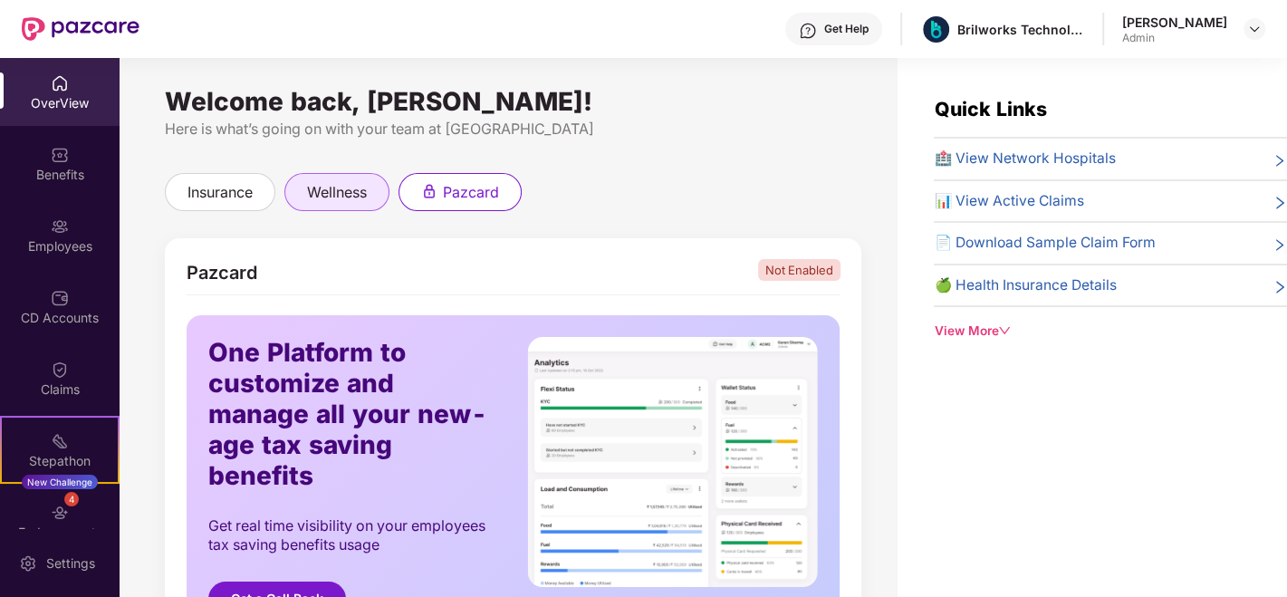
click at [344, 179] on div "wellness" at bounding box center [336, 192] width 105 height 38
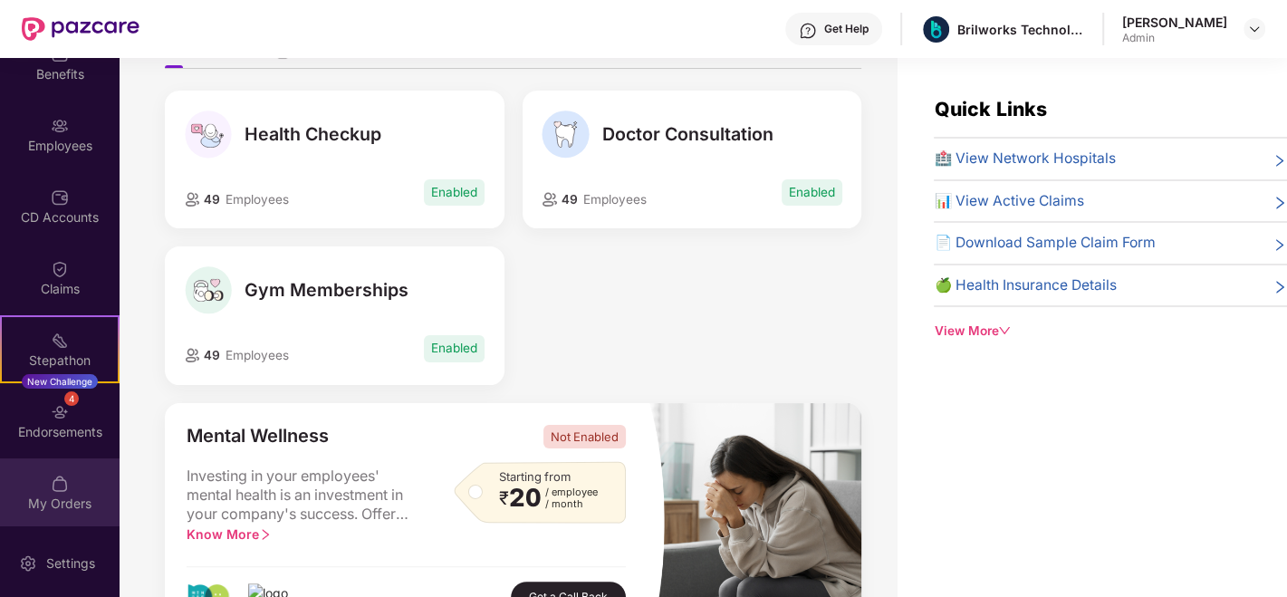
scroll to position [57, 0]
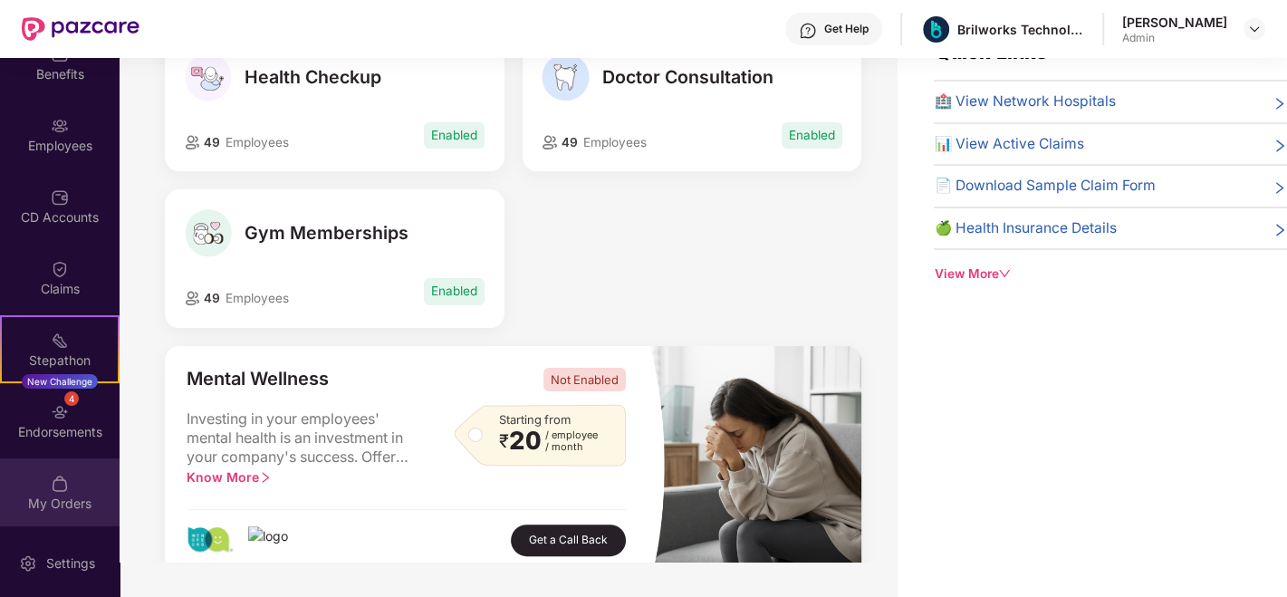
click at [63, 489] on img at bounding box center [60, 484] width 18 height 18
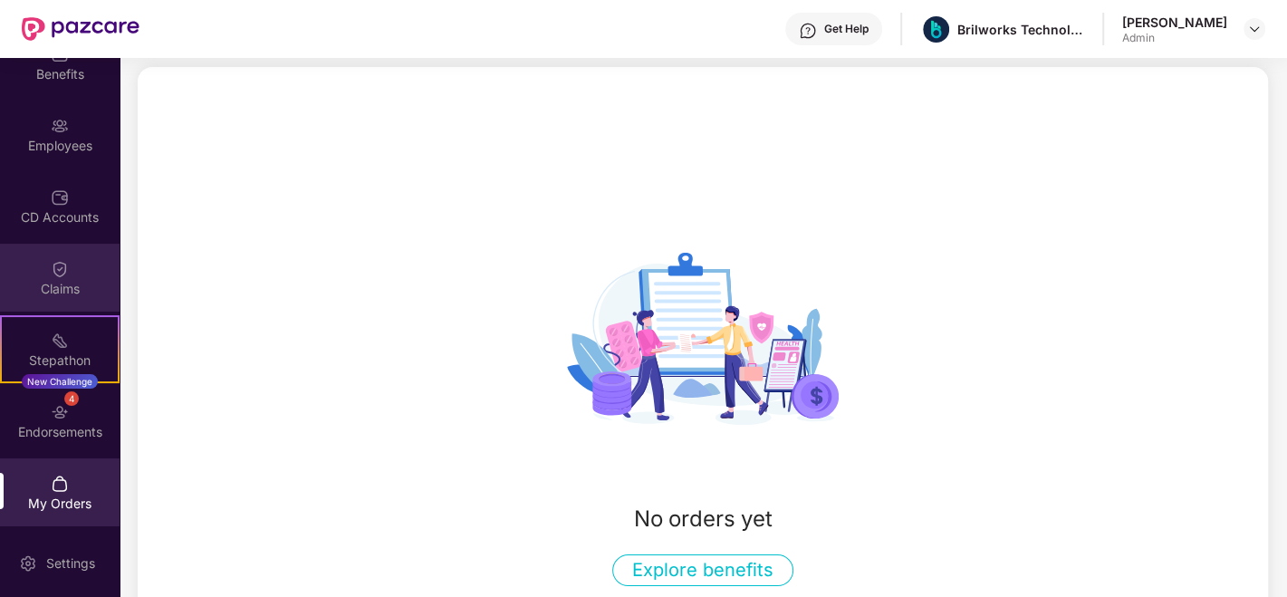
click at [60, 288] on div "Claims" at bounding box center [60, 289] width 120 height 18
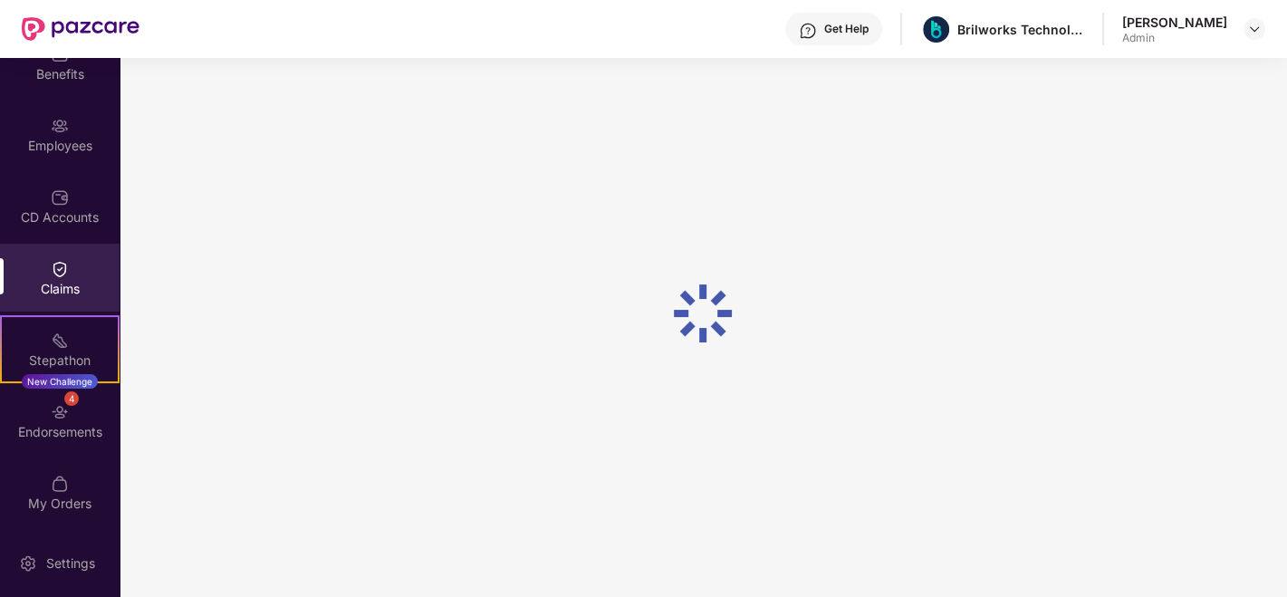
scroll to position [57, 0]
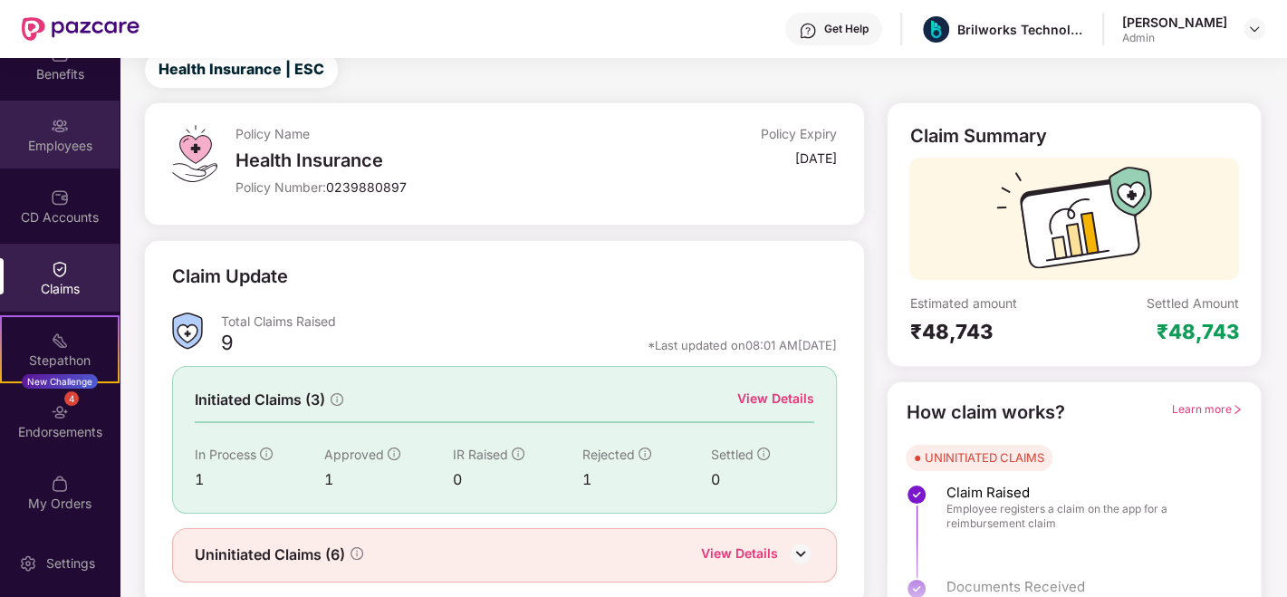
click at [58, 160] on div "Employees" at bounding box center [60, 135] width 120 height 68
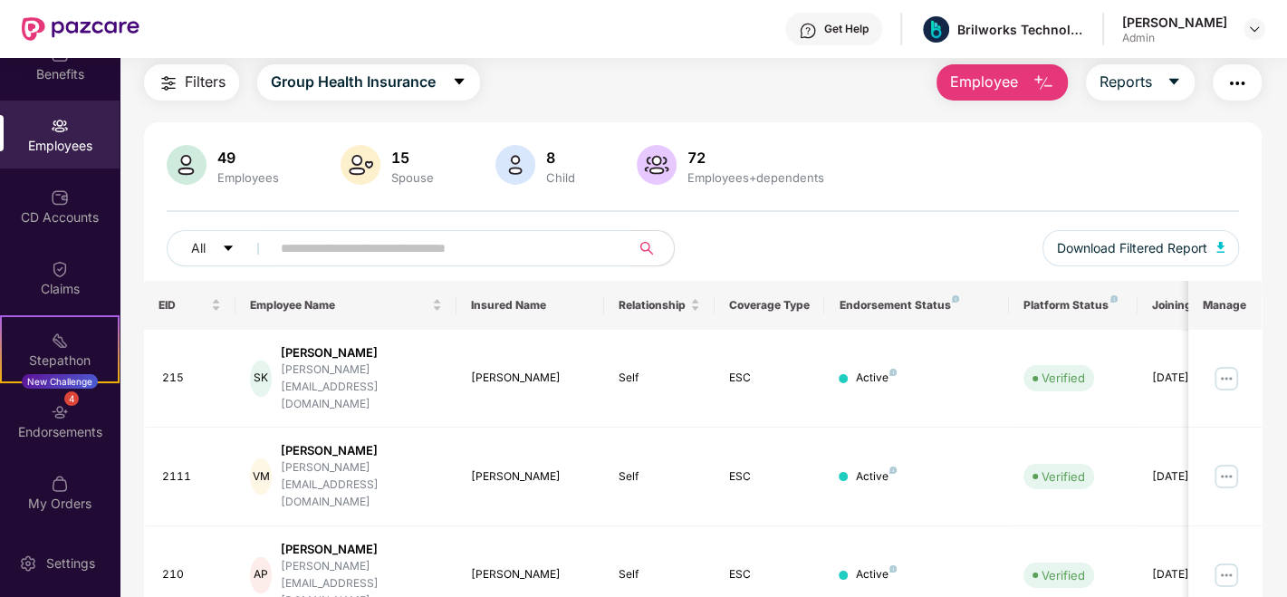
click at [464, 255] on input "text" at bounding box center [443, 248] width 325 height 27
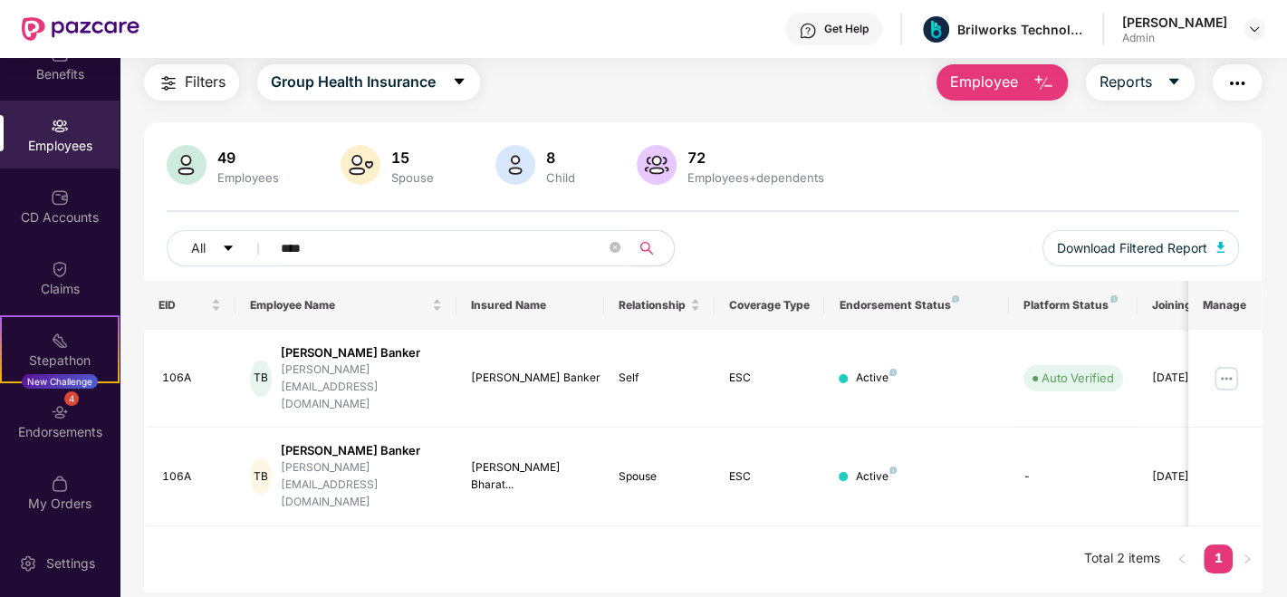
type input "****"
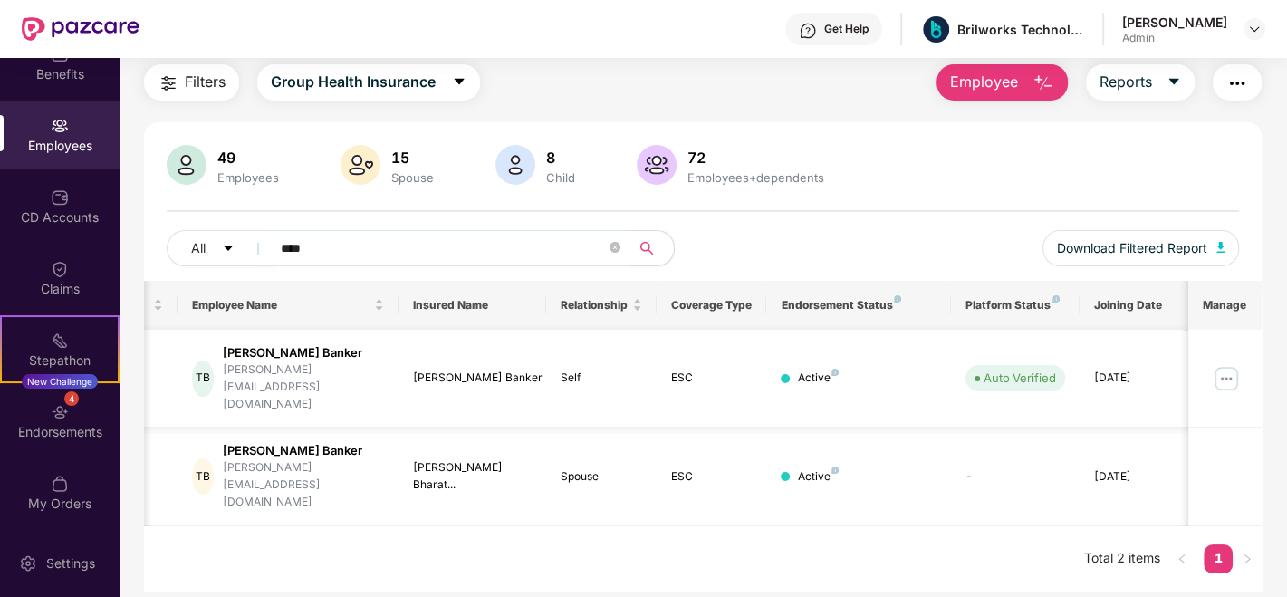
click at [1235, 364] on img at bounding box center [1226, 378] width 29 height 29
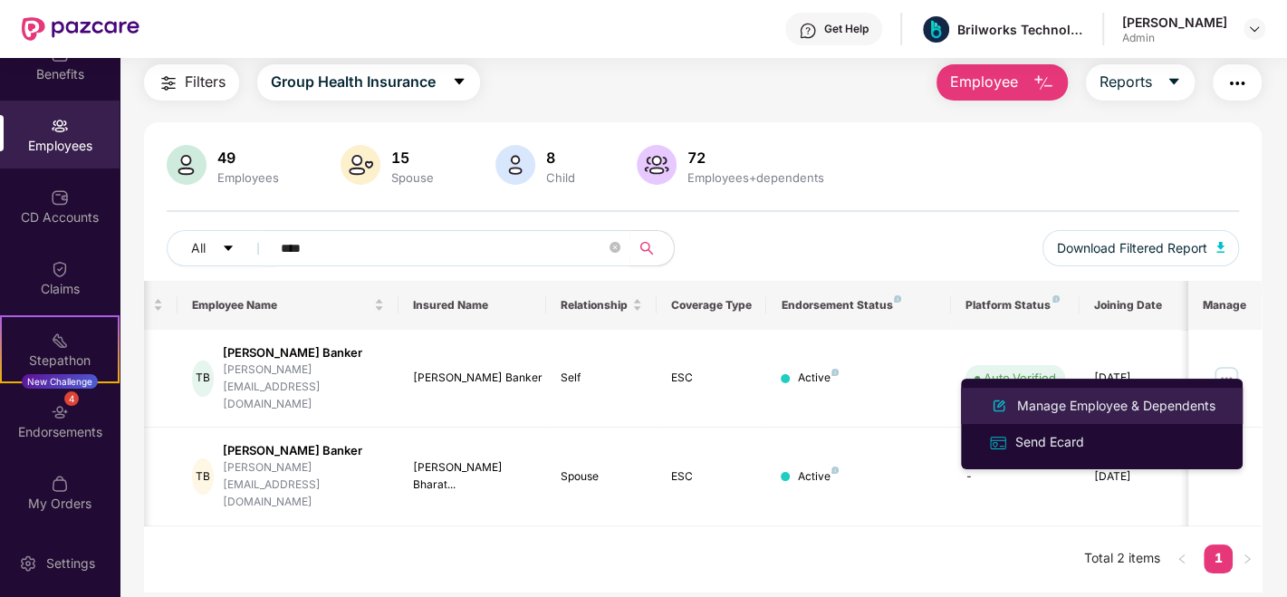
click at [1097, 400] on div "Manage Employee & Dependents" at bounding box center [1117, 406] width 206 height 20
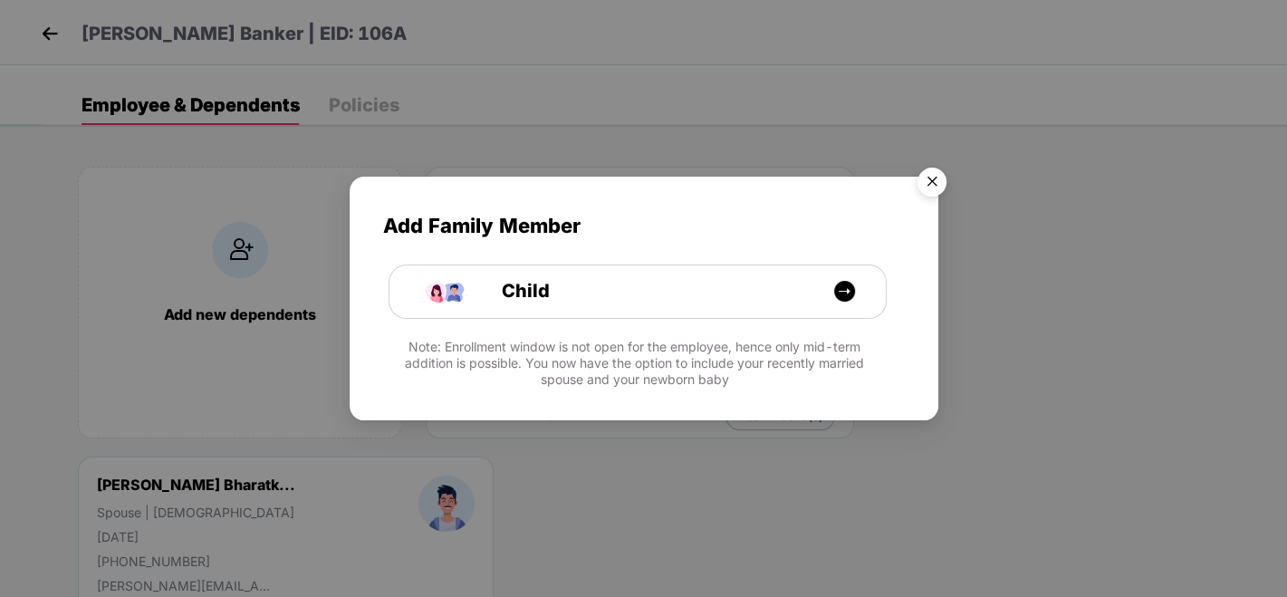
click at [933, 178] on img "Close" at bounding box center [932, 184] width 51 height 51
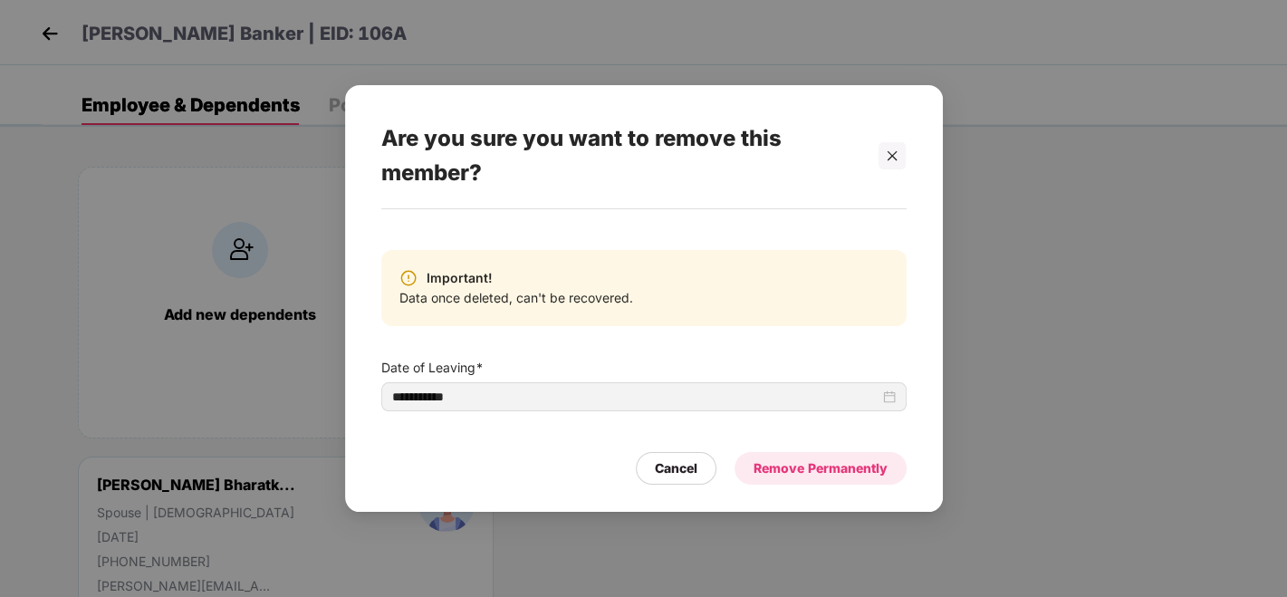
click at [792, 475] on div "Remove Permanently" at bounding box center [821, 468] width 134 height 20
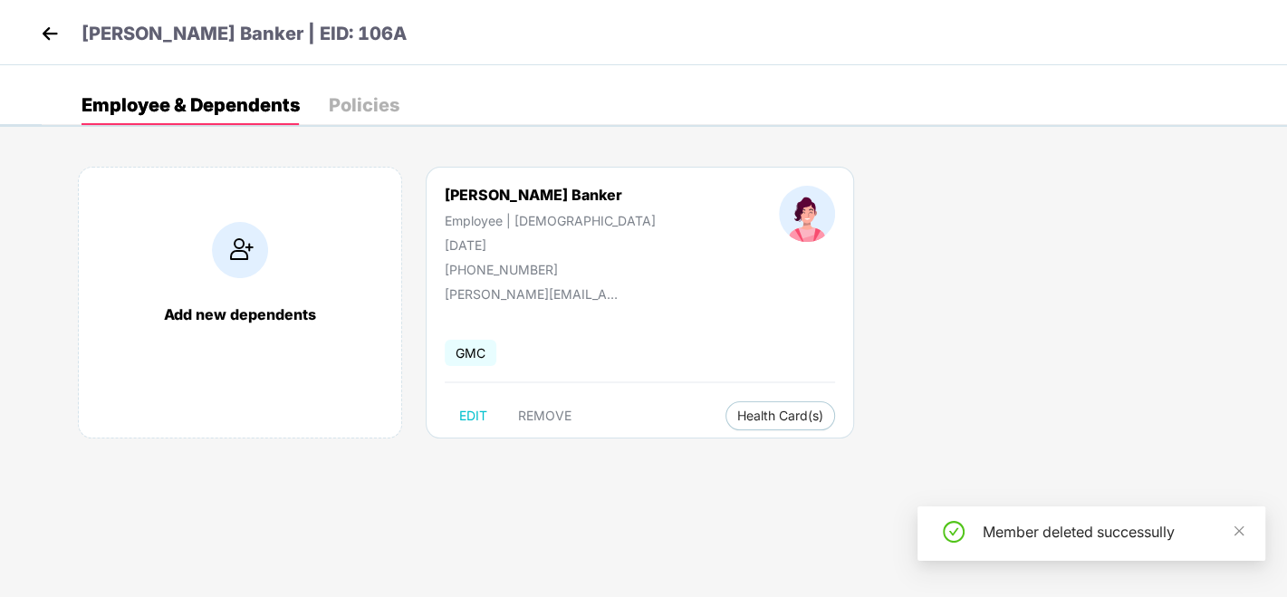
drag, startPoint x: 677, startPoint y: 485, endPoint x: 723, endPoint y: 560, distance: 88.3
click at [723, 560] on body "Trupti Parth Banker | EID: 106A Employee & Dependents Policies Add new dependen…" at bounding box center [643, 298] width 1287 height 597
